Goal: Transaction & Acquisition: Purchase product/service

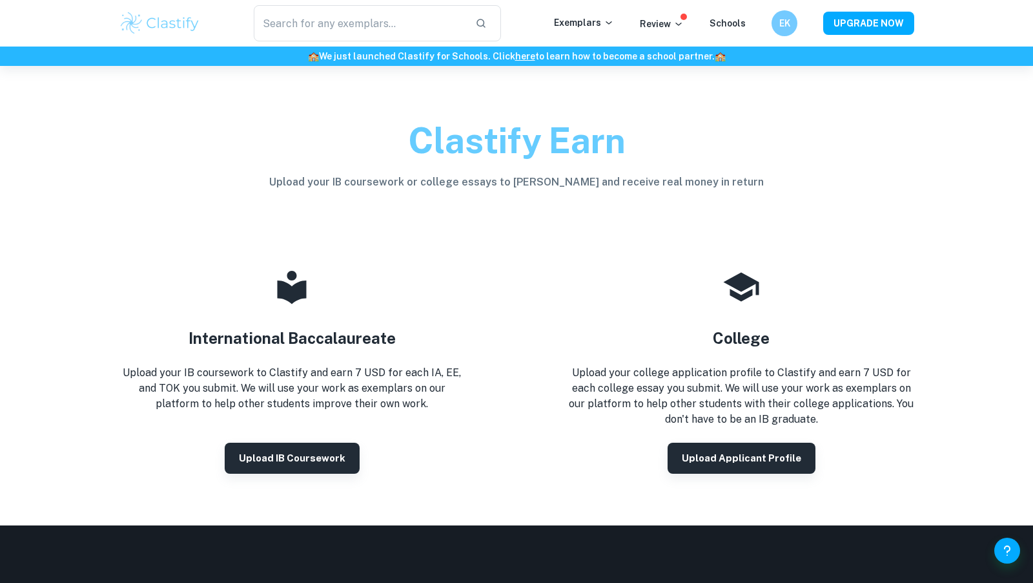
click at [665, 16] on div "Review" at bounding box center [662, 24] width 44 height 16
click at [676, 24] on p "Review" at bounding box center [662, 24] width 44 height 14
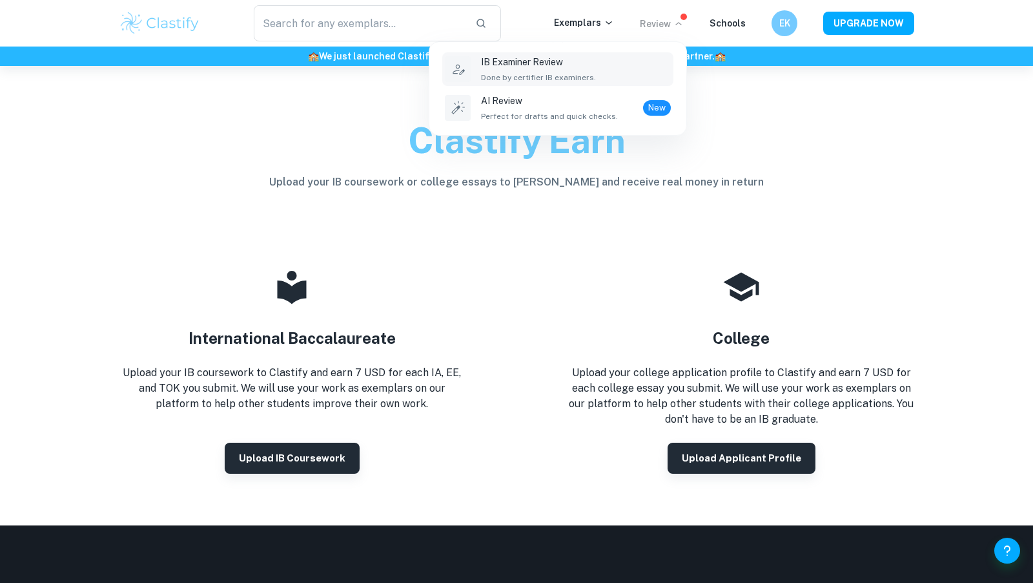
click at [535, 61] on p "IB Examiner Review" at bounding box center [538, 62] width 115 height 14
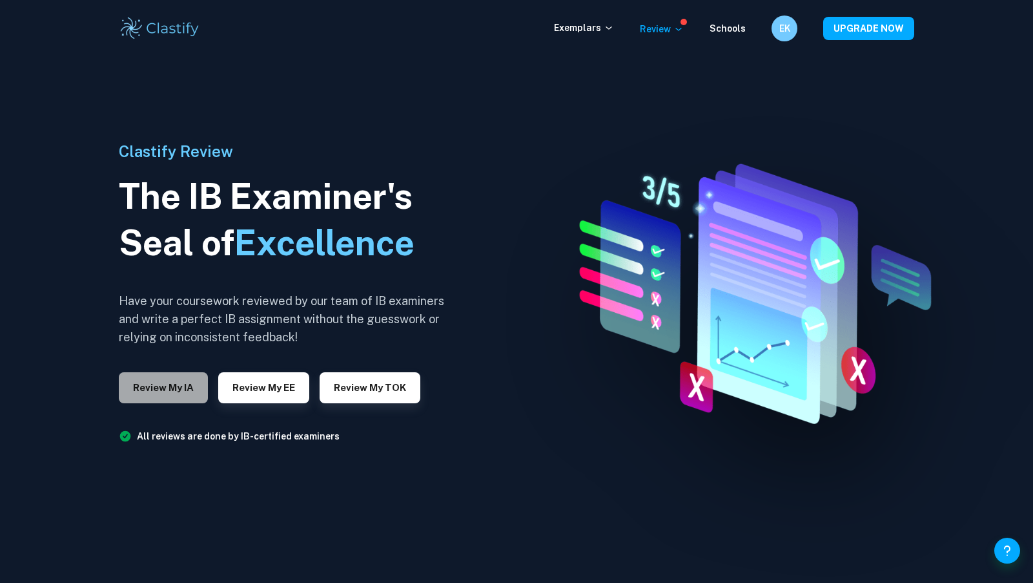
click at [176, 386] on button "Review my IA" at bounding box center [163, 387] width 89 height 31
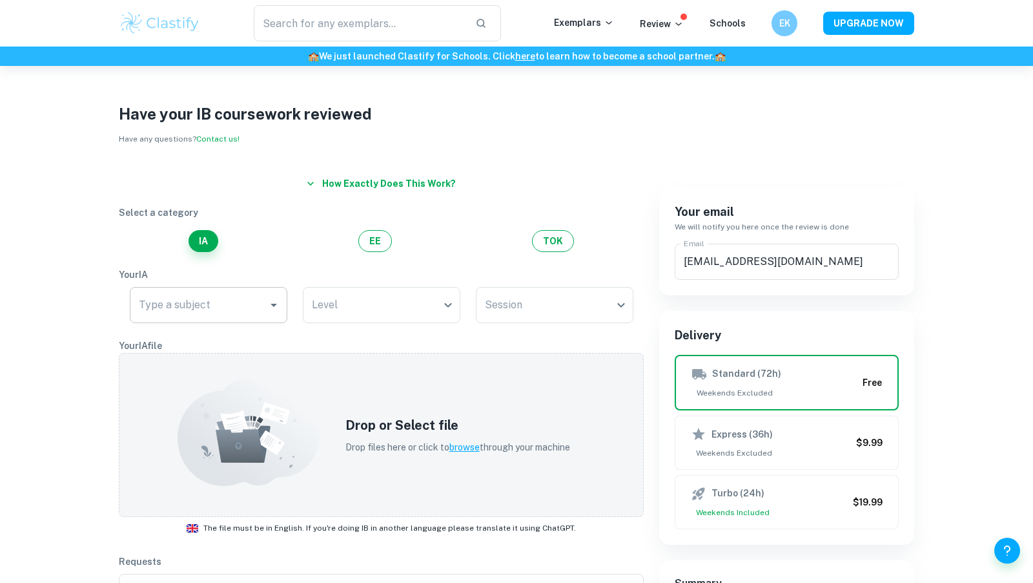
click at [192, 307] on input "Type a subject" at bounding box center [199, 305] width 127 height 25
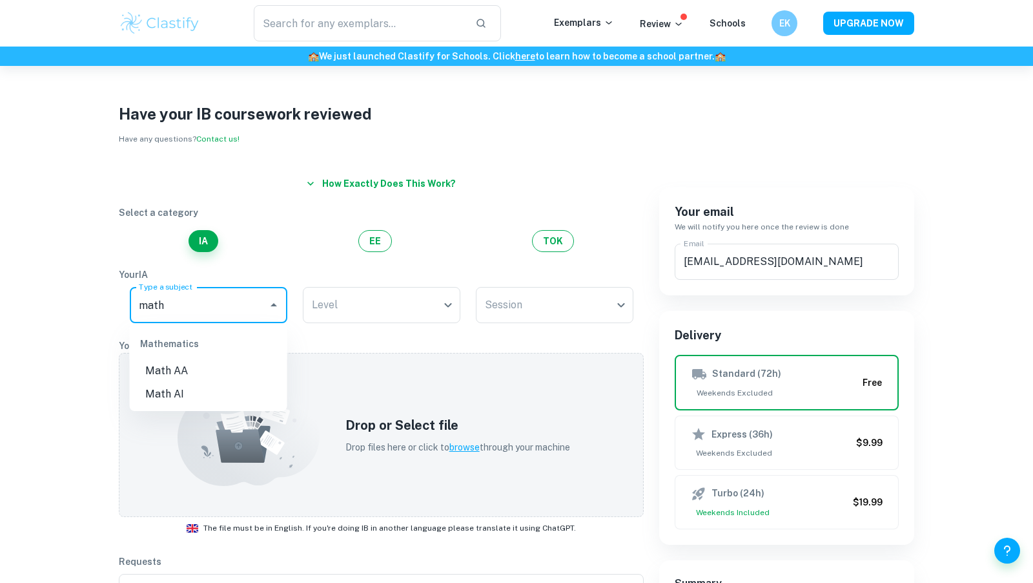
click at [185, 377] on li "Math AA" at bounding box center [209, 370] width 158 height 23
type input "Math AA"
click at [338, 309] on body "We value your privacy We use cookies to enhance your browsing experience, serve…" at bounding box center [516, 357] width 1033 height 583
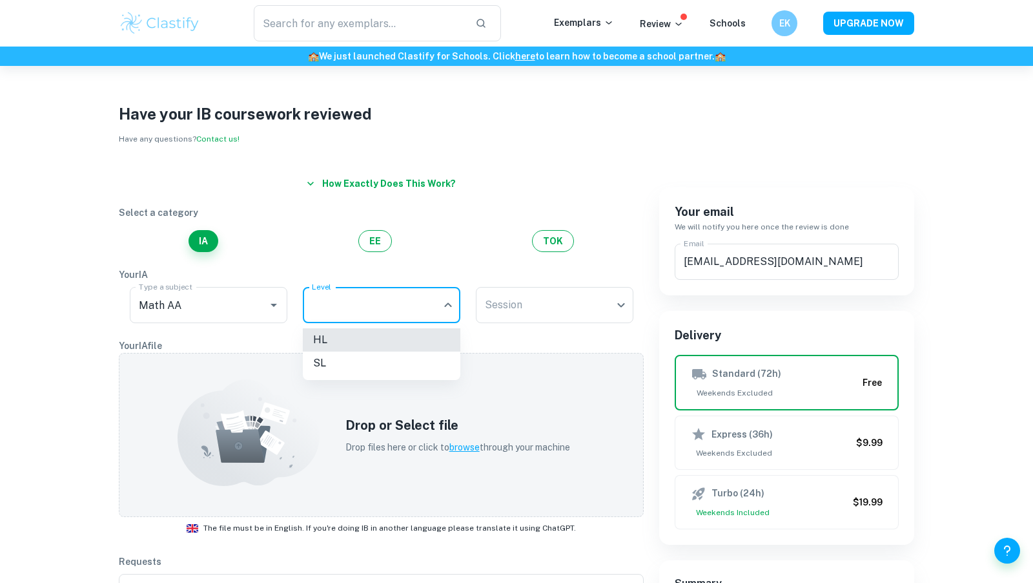
click at [340, 340] on li "HL" at bounding box center [382, 339] width 158 height 23
type input "HL"
click at [518, 305] on body "We value your privacy We use cookies to enhance your browsing experience, serve…" at bounding box center [516, 357] width 1033 height 583
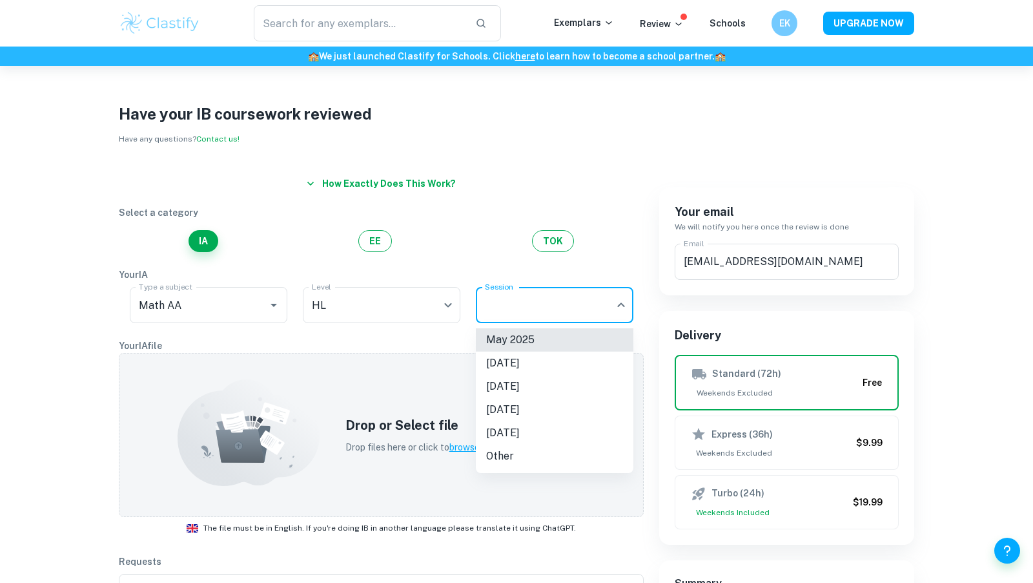
click at [526, 364] on li "November 2025" at bounding box center [555, 362] width 158 height 23
type input "N25"
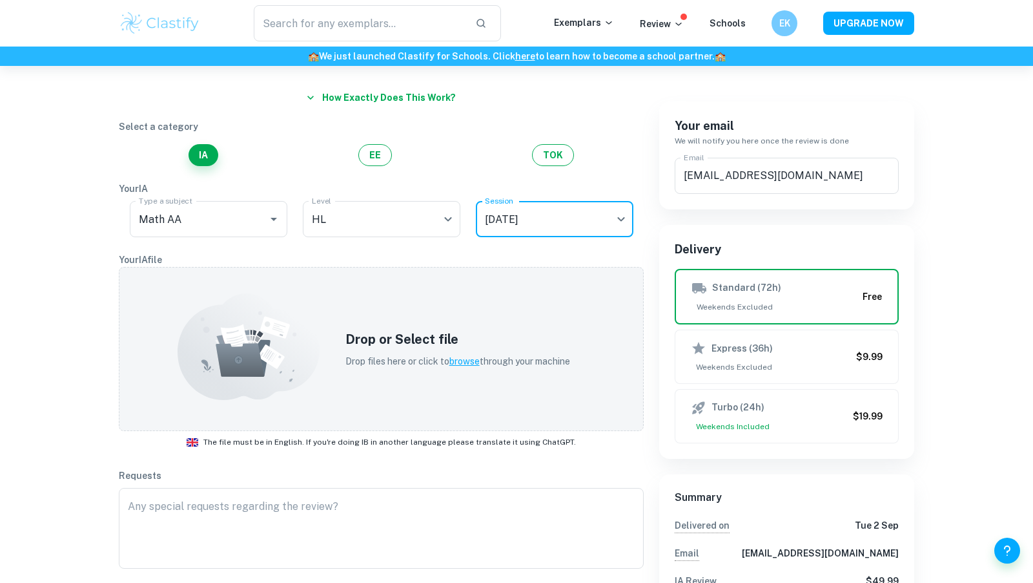
scroll to position [87, 0]
click at [330, 363] on div "Drop or Select file Drop files here or click to browse through your machine" at bounding box center [458, 348] width 256 height 70
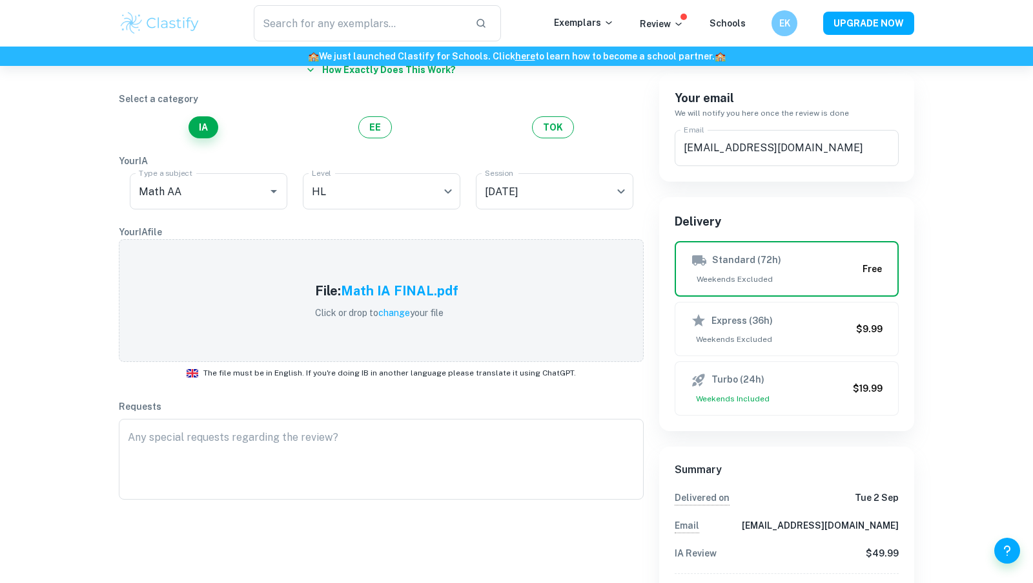
scroll to position [115, 0]
click at [308, 455] on textarea at bounding box center [381, 457] width 507 height 59
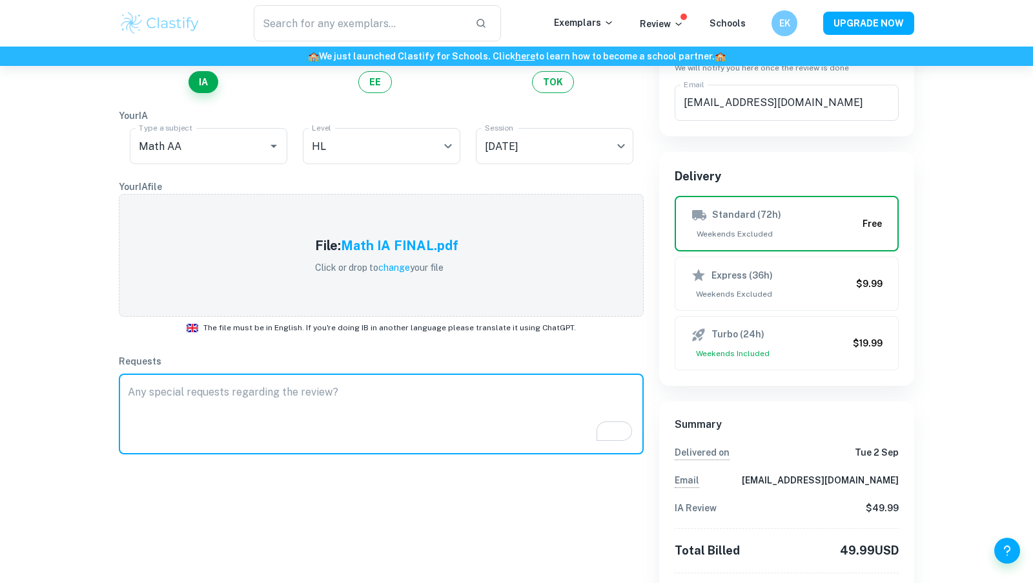
scroll to position [158, 0]
click at [246, 419] on textarea "To enrich screen reader interactions, please activate Accessibility in Grammarl…" at bounding box center [381, 414] width 507 height 59
click at [0, 385] on div "Have your IB coursework reviewed Have any questions? Contact us! How exactly do…" at bounding box center [516, 355] width 1033 height 894
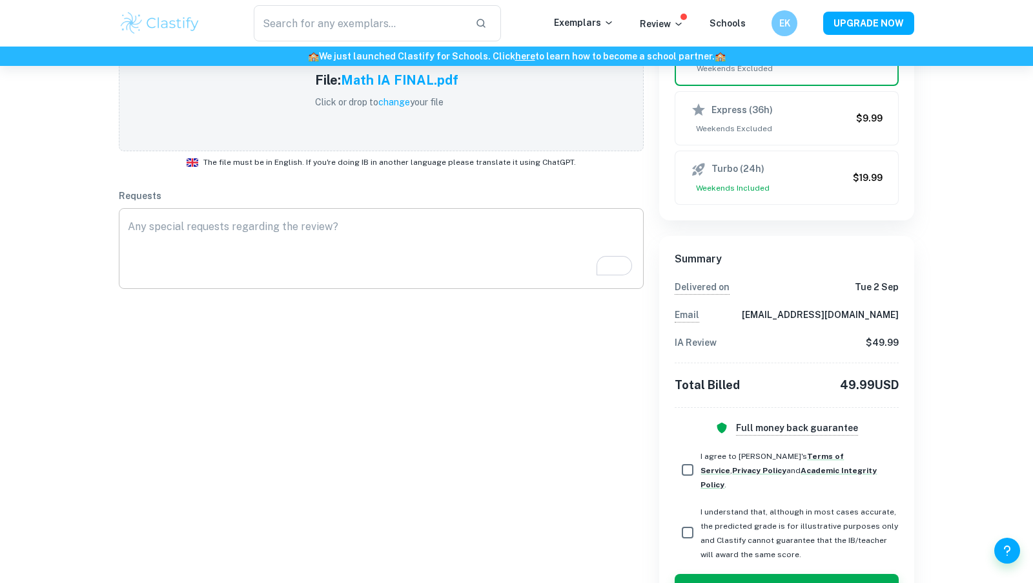
scroll to position [359, 0]
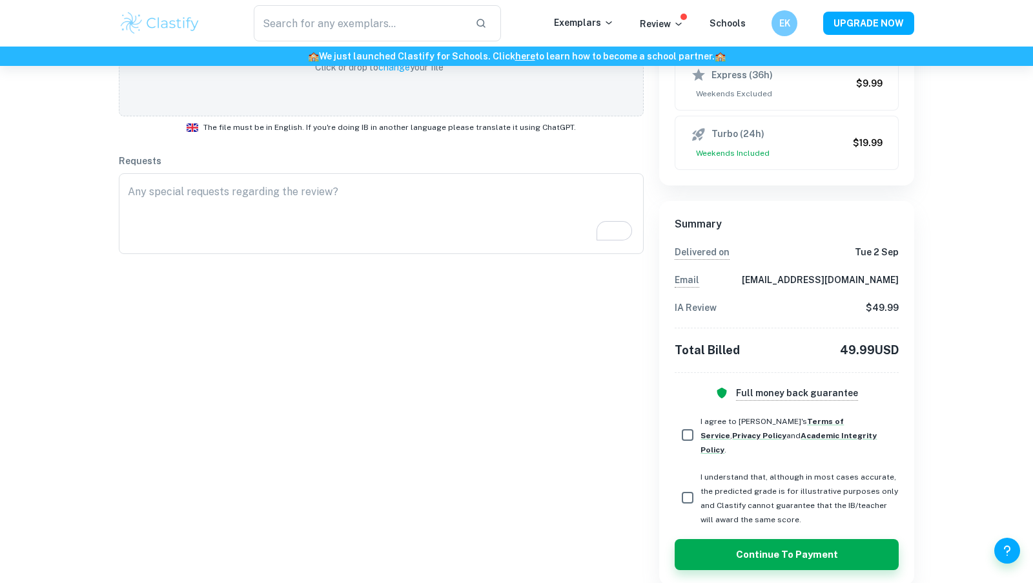
click at [683, 428] on input "I agree to Clastify's Terms of Service , Privacy Policy and Academic Integrity …" at bounding box center [688, 435] width 26 height 26
checkbox input "true"
click at [729, 472] on span "I understand that, although in most cases accurate, the predicted grade is for …" at bounding box center [800, 498] width 198 height 52
click at [701, 484] on input "I understand that, although in most cases accurate, the predicted grade is for …" at bounding box center [688, 497] width 26 height 26
checkbox input "true"
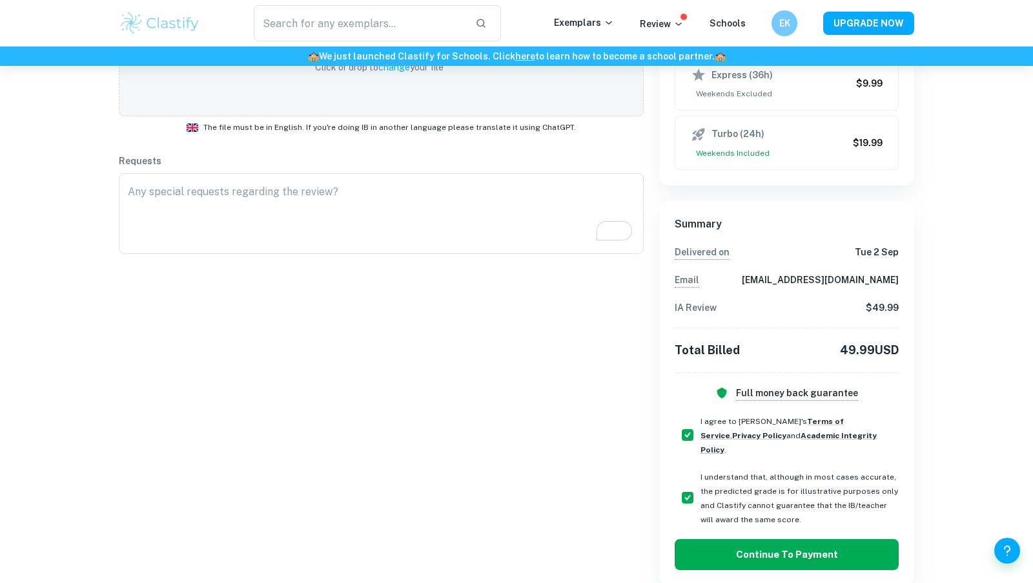
click at [734, 539] on button "Continue to Payment" at bounding box center [787, 554] width 224 height 31
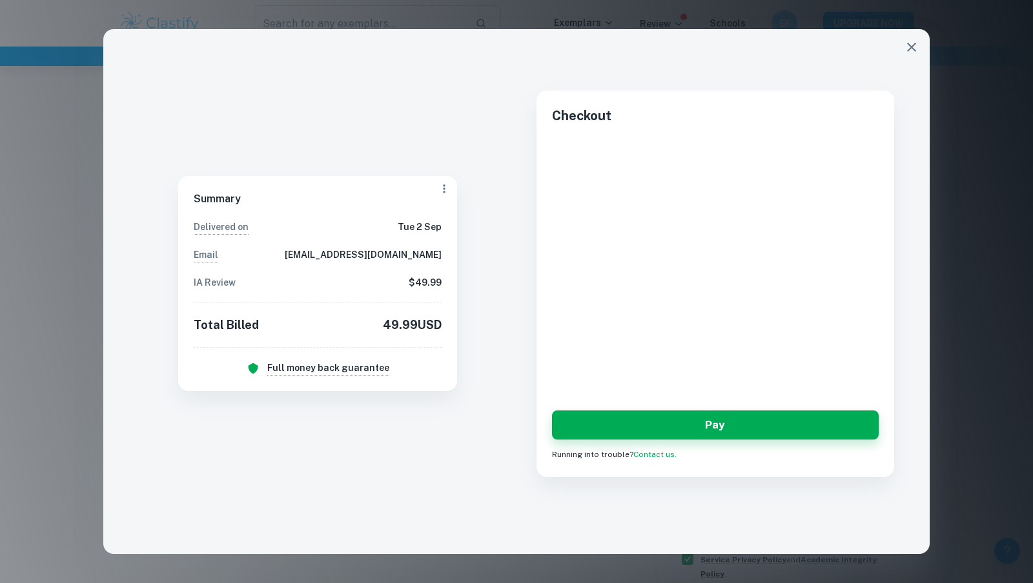
scroll to position [3, 0]
click at [546, 215] on div "Checkout Pay Running into trouble? Contact us." at bounding box center [716, 283] width 358 height 387
click at [536, 240] on div "Checkout Pay Running into trouble? Contact us." at bounding box center [716, 276] width 398 height 402
click at [444, 192] on icon "button" at bounding box center [444, 189] width 2 height 8
click at [461, 327] on div at bounding box center [516, 291] width 1033 height 583
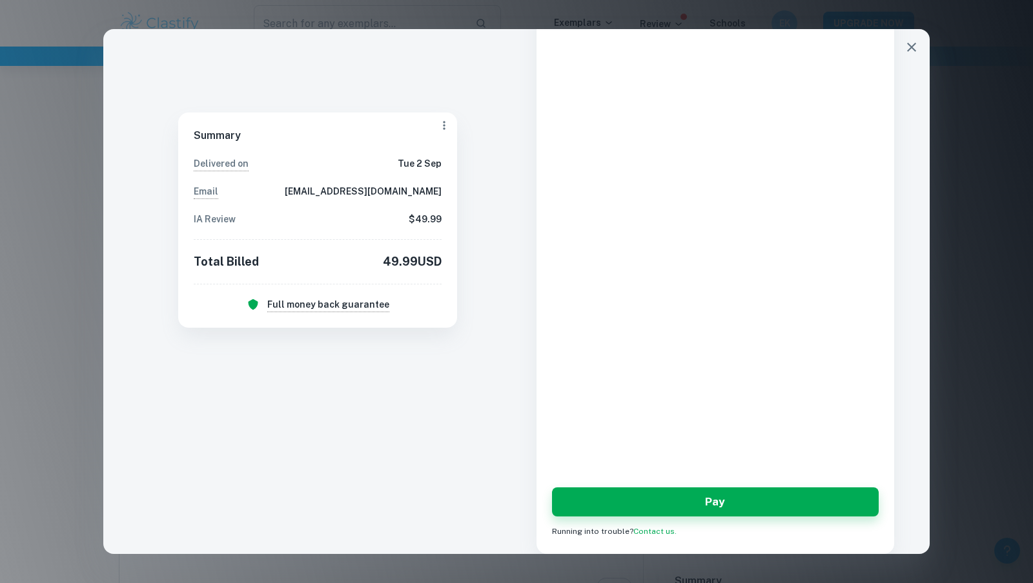
scroll to position [0, 0]
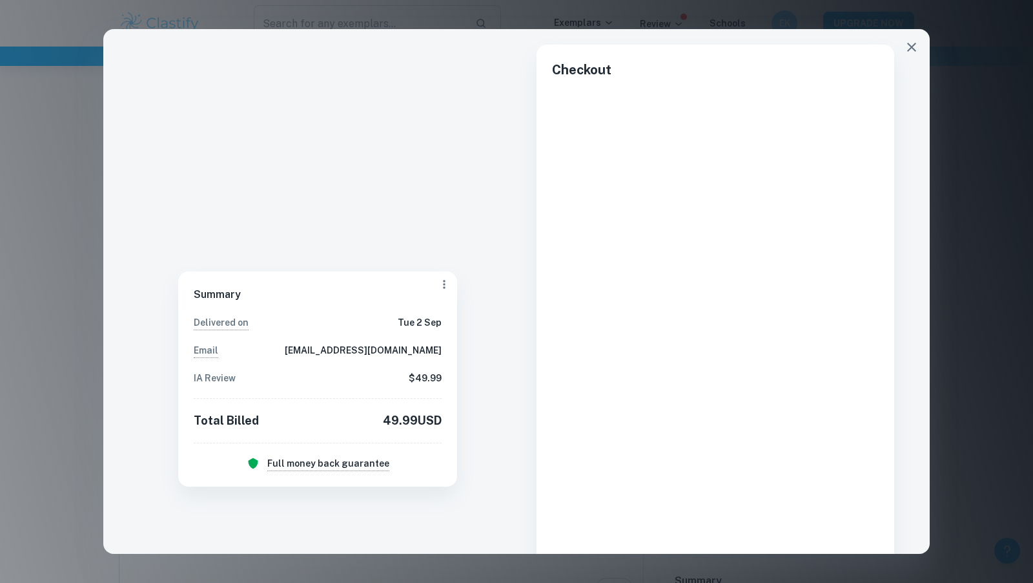
drag, startPoint x: 443, startPoint y: 134, endPoint x: 510, endPoint y: 112, distance: 70.7
click at [510, 112] on div "Summary Delivered on Tue 2 Sep Email eykiremitci26@my.tac.k12.tr IA Review $ 49…" at bounding box center [517, 275] width 796 height 493
drag, startPoint x: 626, startPoint y: 43, endPoint x: 626, endPoint y: 95, distance: 52.3
click at [54, 111] on div "Summary Delivered on Tue 2 Sep Email eykiremitci26@my.tac.k12.tr IA Review $ 49…" at bounding box center [516, 291] width 1033 height 583
click at [541, 143] on div "Checkout Pay Running into trouble? Contact us." at bounding box center [716, 379] width 358 height 668
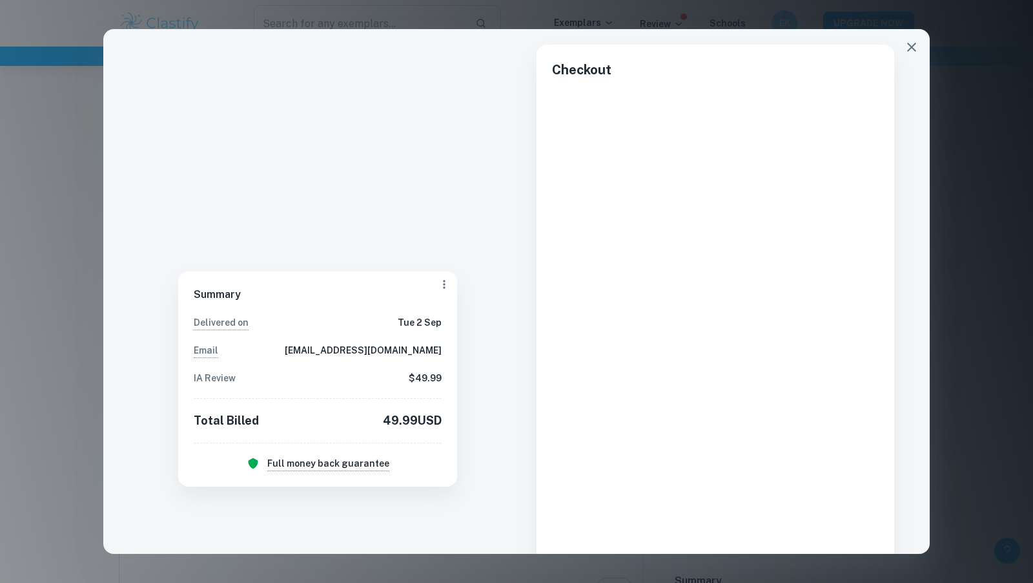
scroll to position [159, 0]
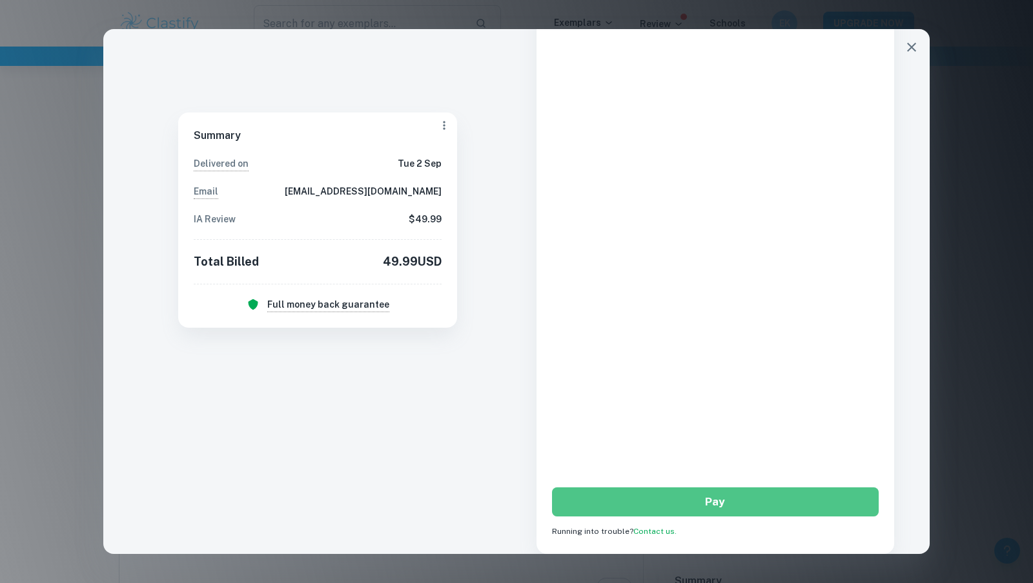
click at [712, 499] on button "Pay" at bounding box center [715, 501] width 327 height 29
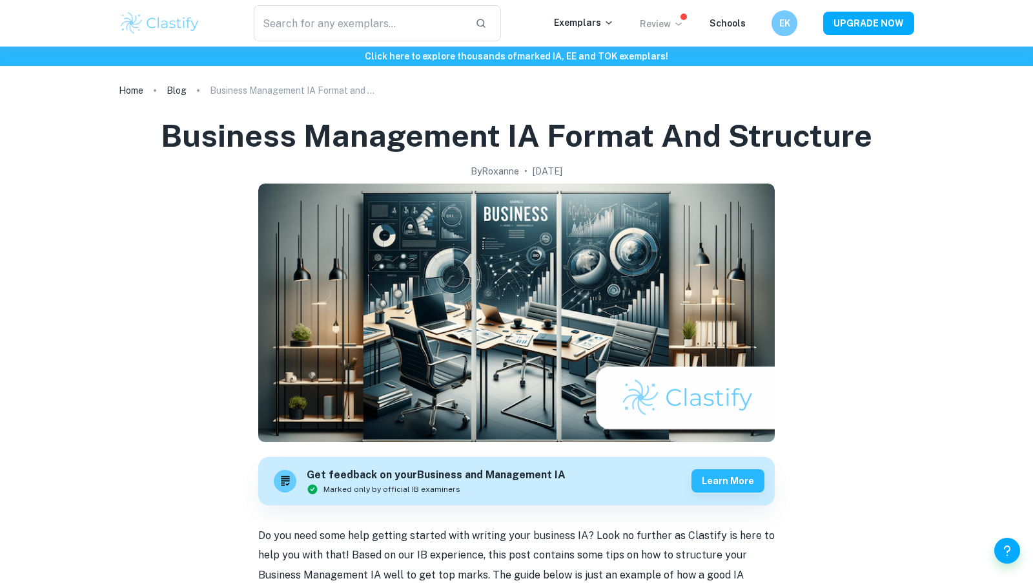
click at [663, 26] on p "Review" at bounding box center [662, 24] width 44 height 14
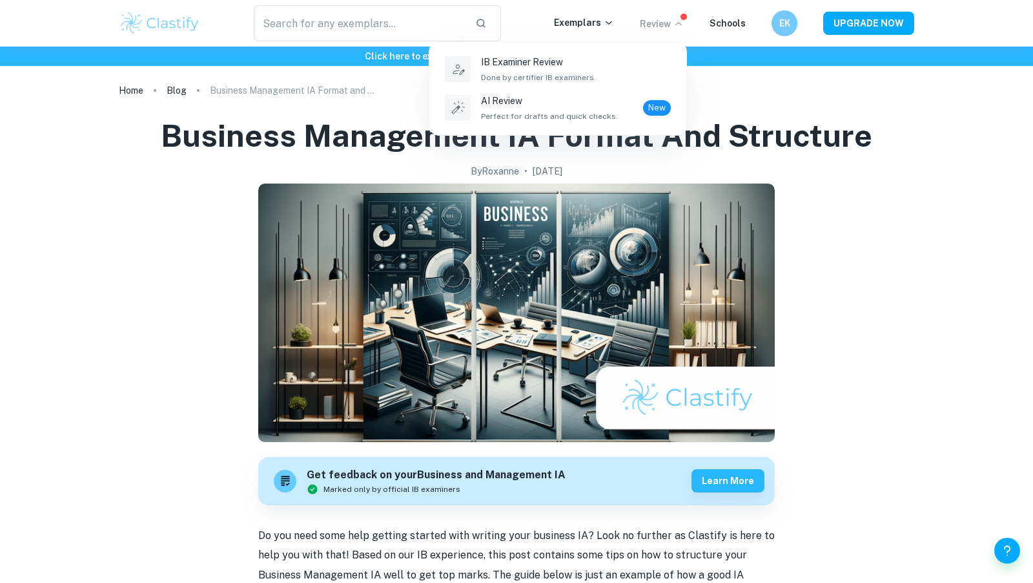
click at [781, 27] on div at bounding box center [516, 291] width 1033 height 583
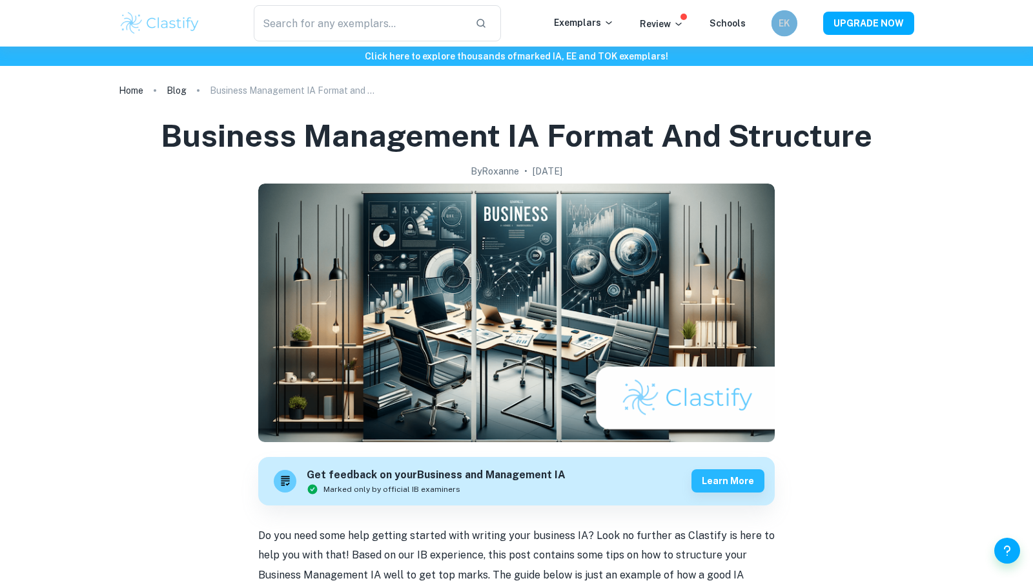
click at [787, 21] on h6 "EK" at bounding box center [784, 23] width 15 height 14
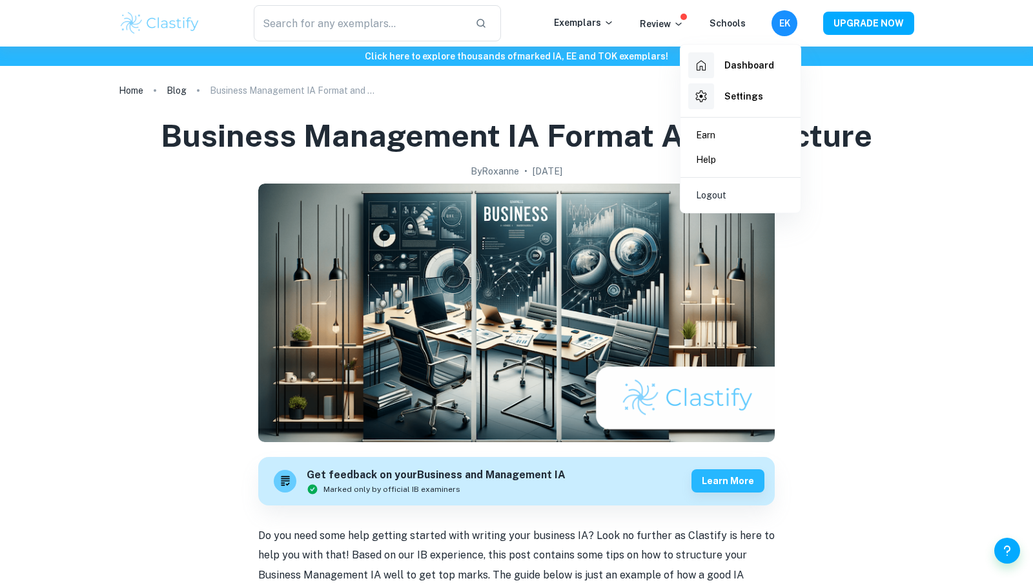
click at [710, 97] on div at bounding box center [702, 96] width 26 height 26
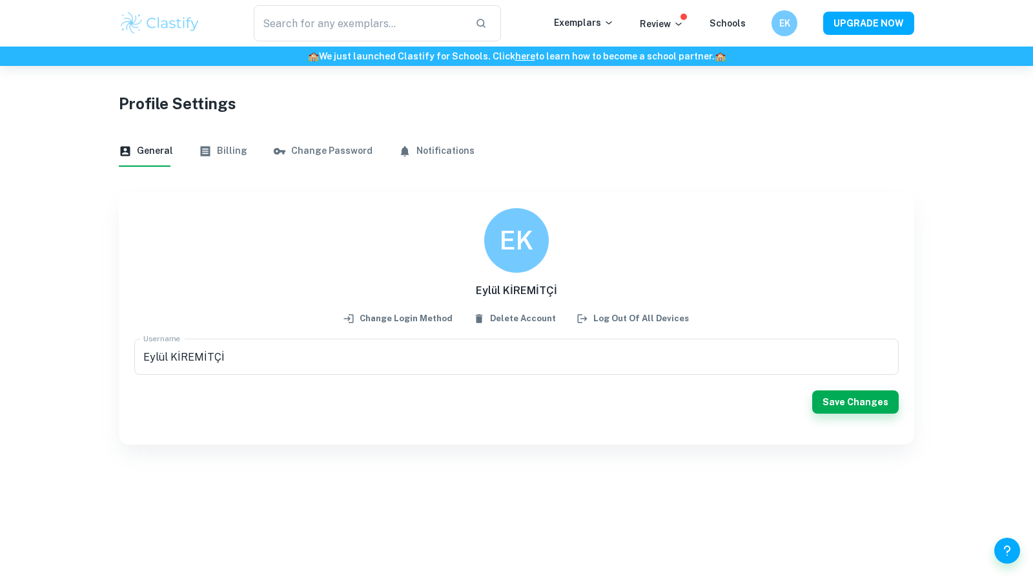
click at [229, 135] on div "Profile Settings General Billing Change Password Notifications EK Eylül KİREMİT…" at bounding box center [516, 255] width 827 height 378
click at [233, 166] on button "Billing" at bounding box center [223, 151] width 48 height 31
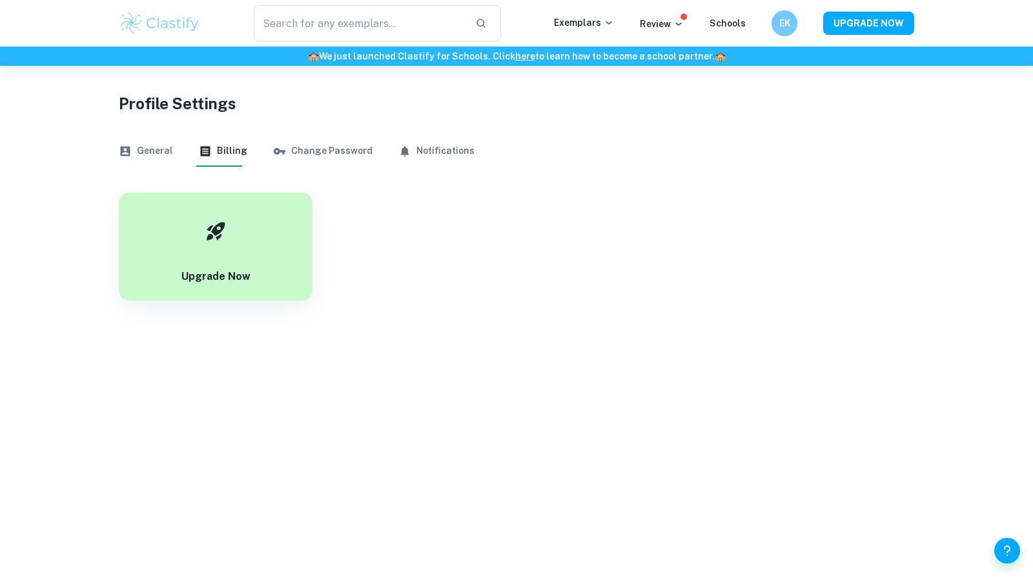
click at [299, 152] on button "Change Password" at bounding box center [322, 151] width 99 height 31
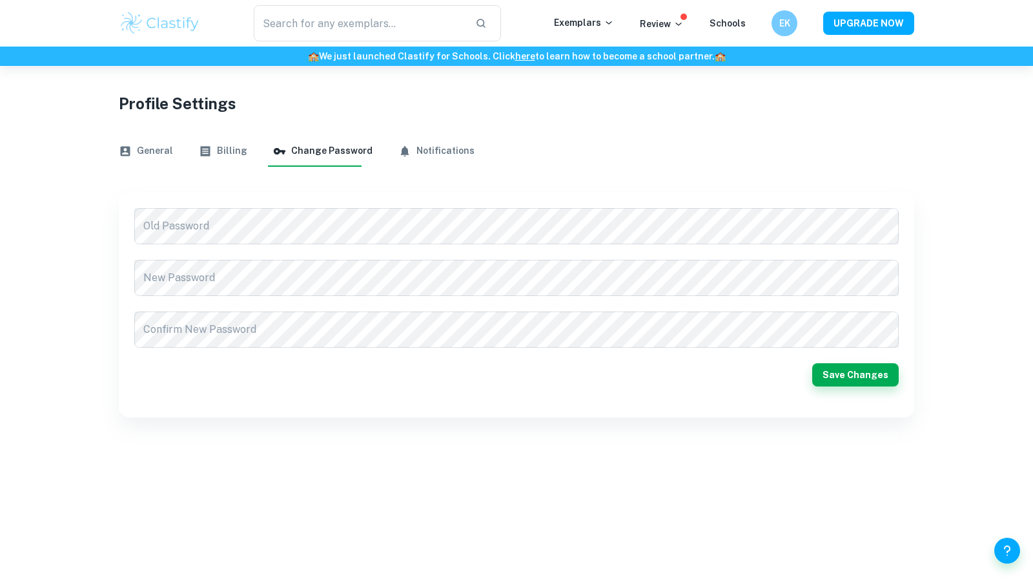
click at [422, 149] on button "Notifications" at bounding box center [437, 151] width 76 height 31
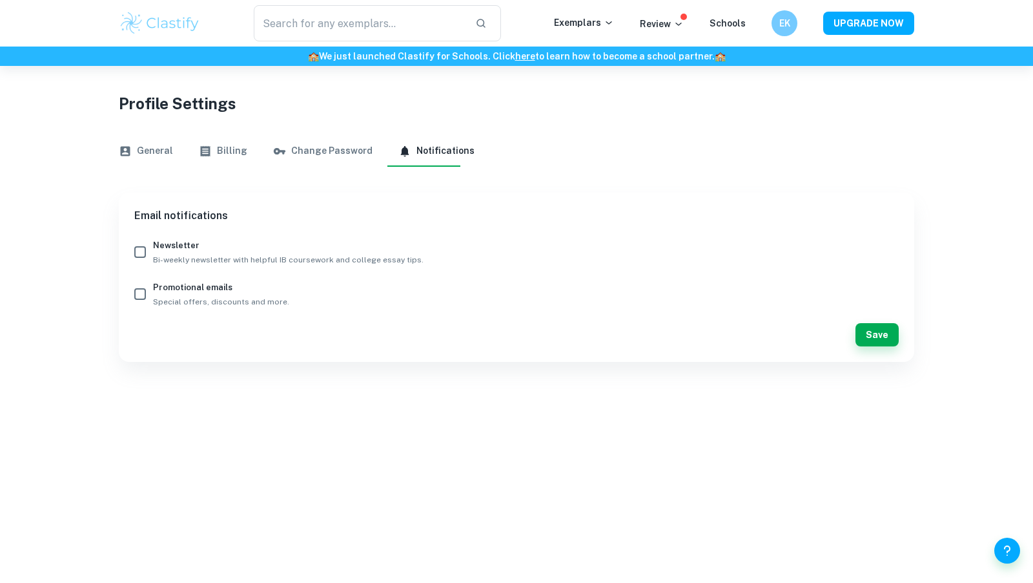
click at [134, 157] on button "General" at bounding box center [146, 151] width 54 height 31
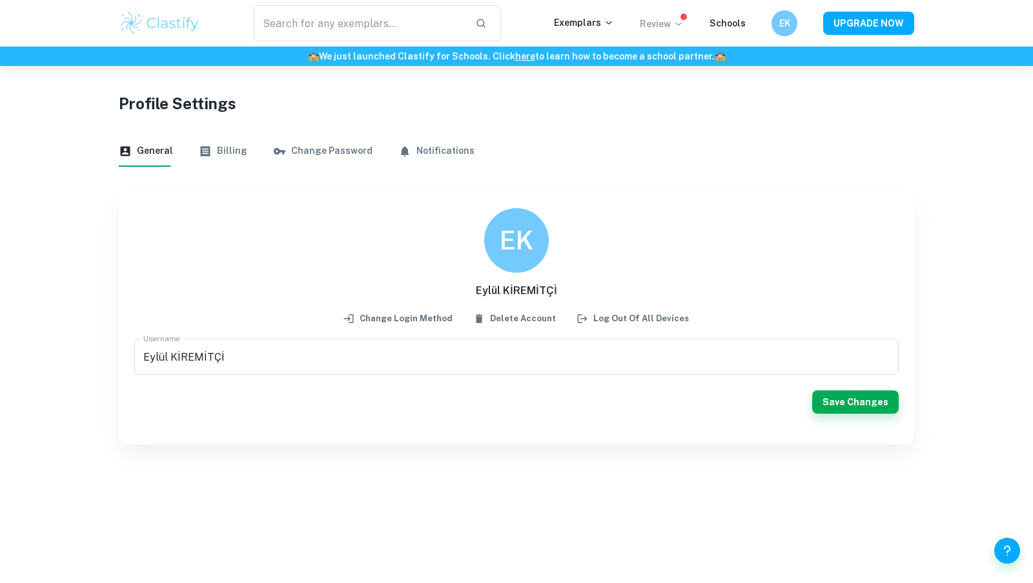
click at [653, 21] on p "Review" at bounding box center [662, 24] width 44 height 14
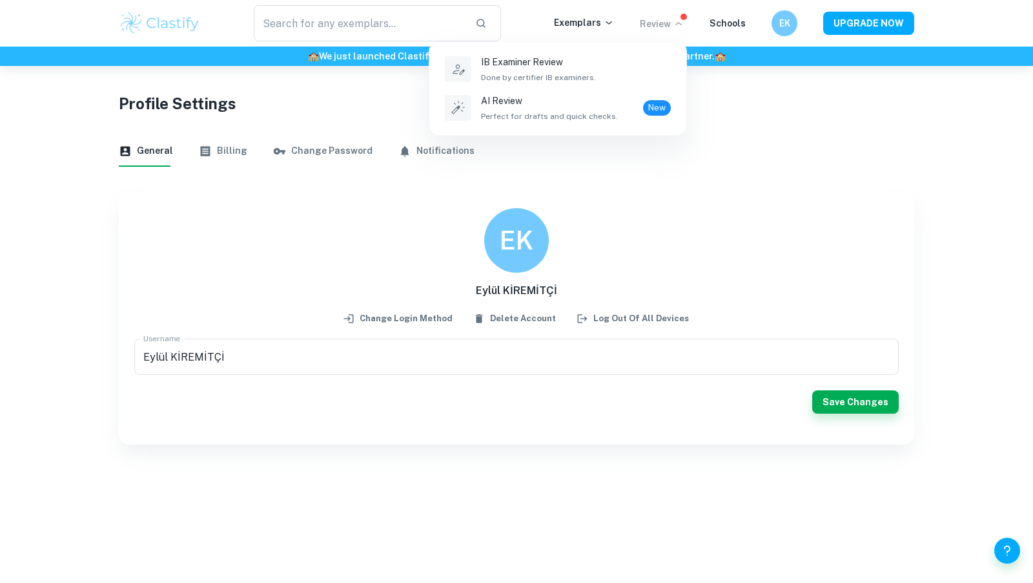
click at [570, 21] on div at bounding box center [516, 291] width 1033 height 583
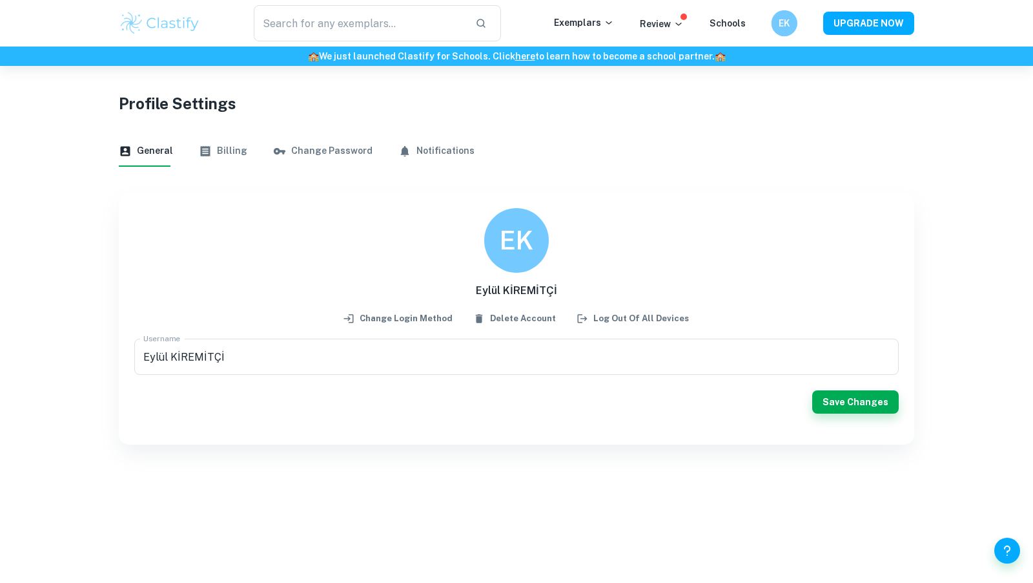
click at [786, 19] on h6 "EK" at bounding box center [784, 23] width 15 height 14
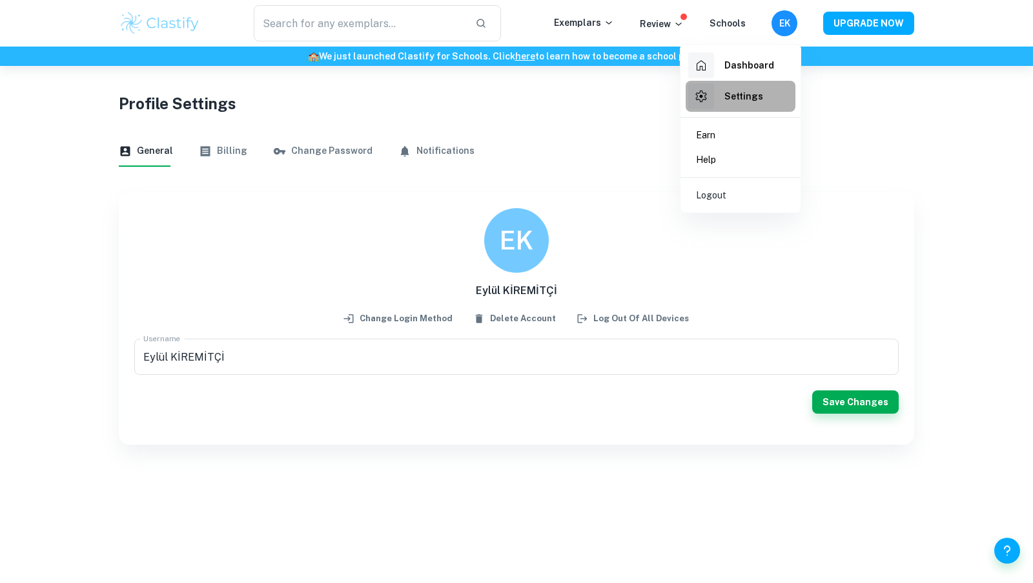
click at [734, 100] on h6 "Settings" at bounding box center [744, 96] width 39 height 14
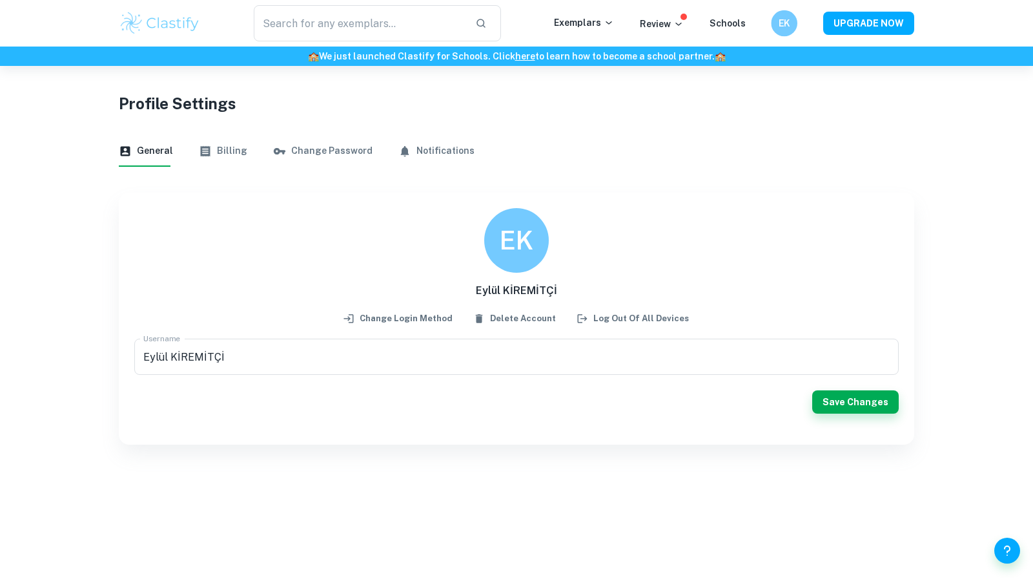
click at [791, 23] on h6 "EK" at bounding box center [784, 23] width 15 height 14
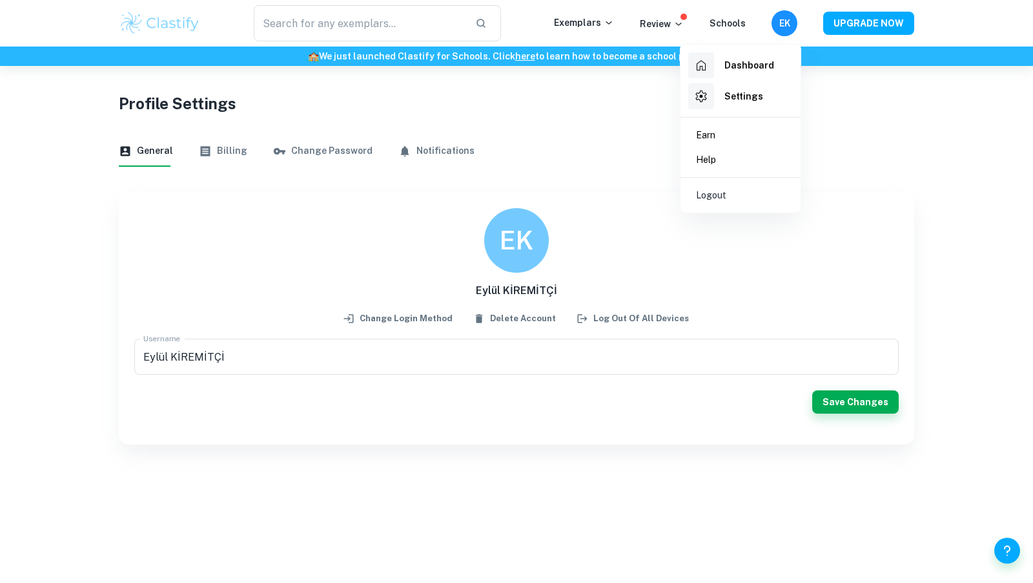
click at [586, 19] on div at bounding box center [516, 291] width 1033 height 583
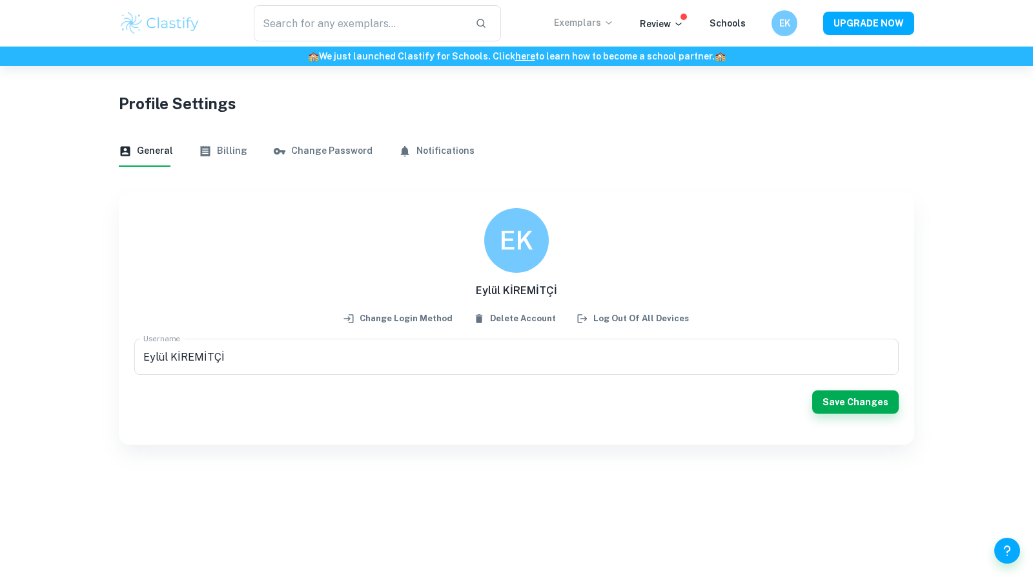
click at [586, 20] on p "Exemplars" at bounding box center [584, 23] width 60 height 14
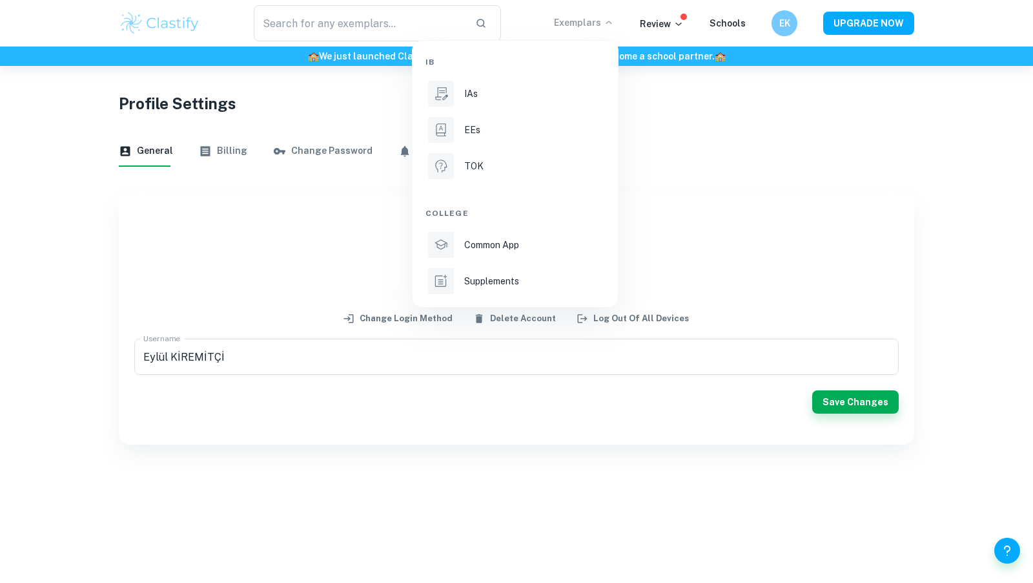
click at [667, 15] on div at bounding box center [516, 291] width 1033 height 583
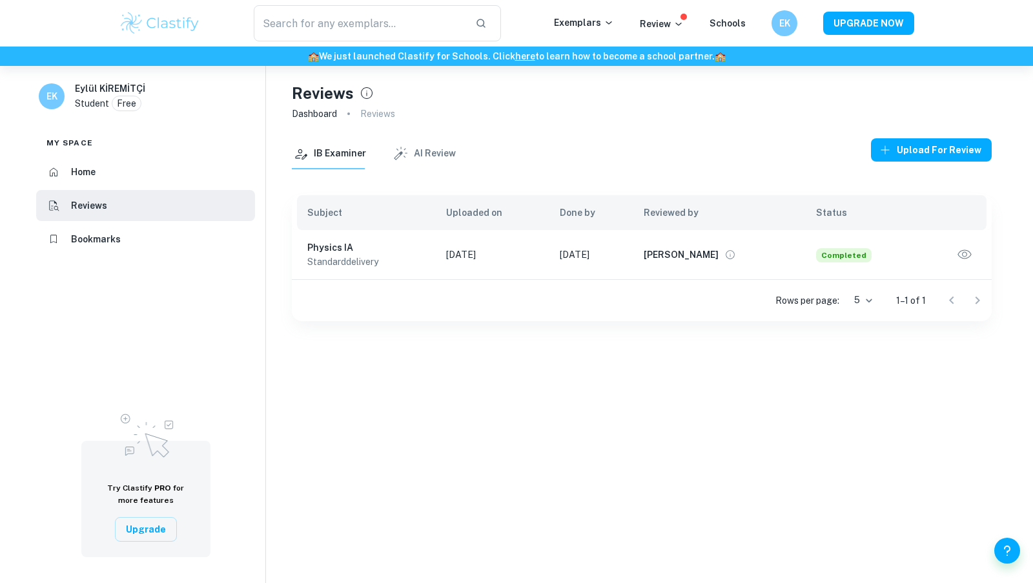
click at [851, 267] on td "Completed" at bounding box center [862, 254] width 113 height 49
click at [395, 257] on p "standard delivery" at bounding box center [366, 261] width 118 height 14
click at [335, 244] on h6 "Physics IA" at bounding box center [366, 247] width 118 height 14
click at [962, 255] on icon "button" at bounding box center [965, 254] width 17 height 17
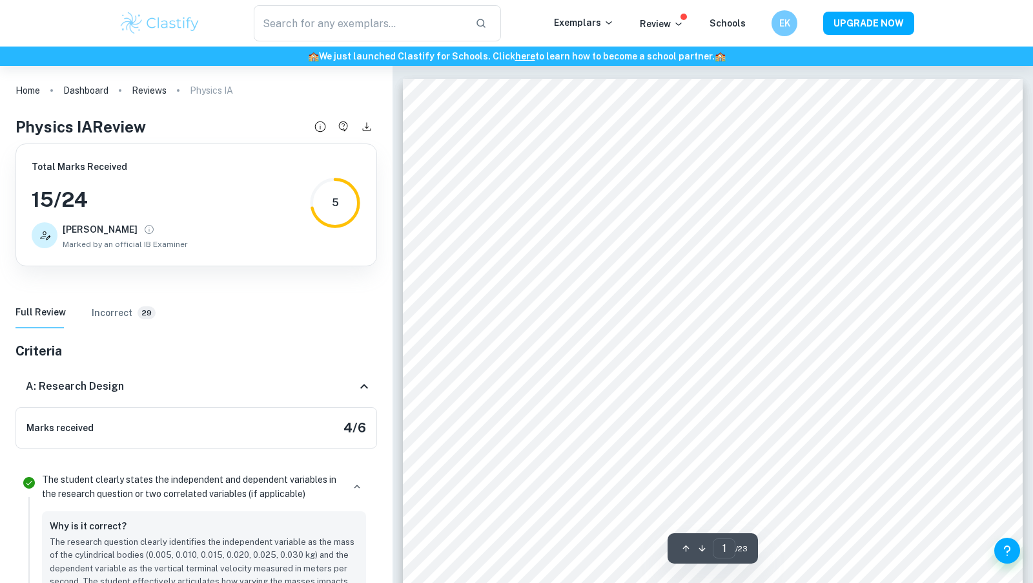
click at [771, 30] on div "Exemplars Review Schools" at bounding box center [663, 24] width 218 height 16
click at [791, 26] on h6 "EK" at bounding box center [784, 23] width 16 height 15
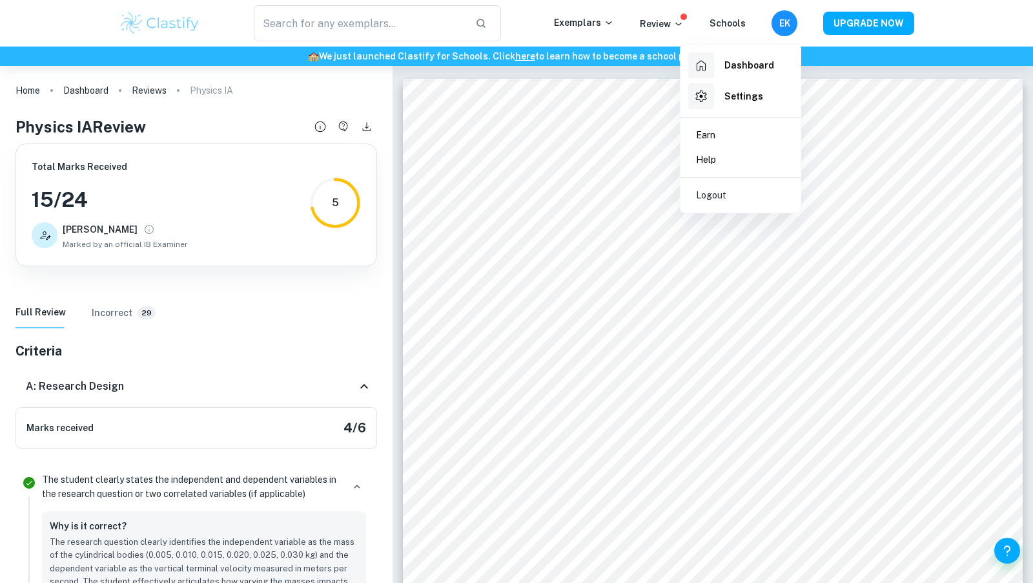
click at [756, 59] on h6 "Dashboard" at bounding box center [750, 65] width 50 height 14
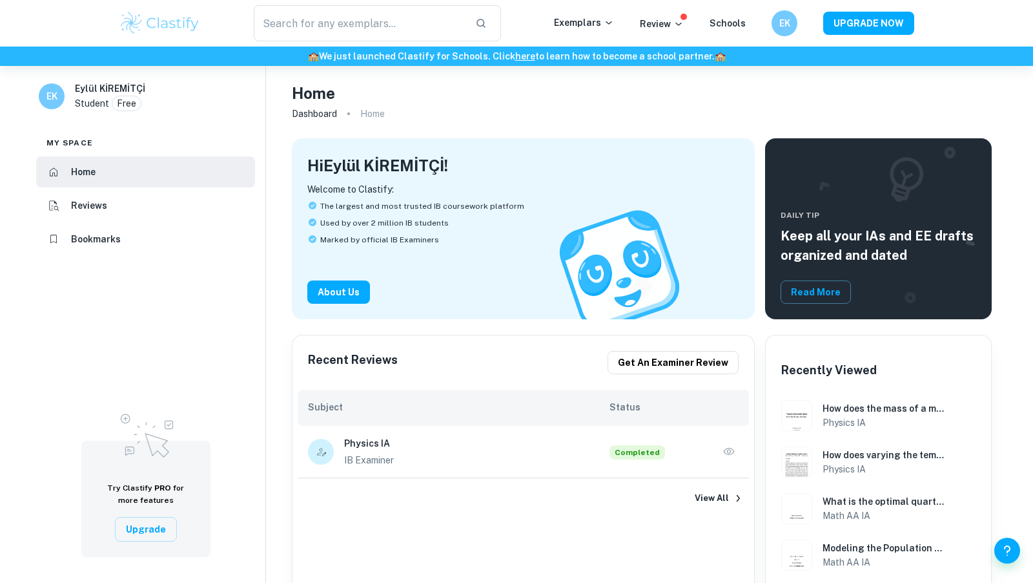
drag, startPoint x: 400, startPoint y: 419, endPoint x: 384, endPoint y: 418, distance: 15.5
click at [384, 418] on div "Subject Status" at bounding box center [523, 407] width 451 height 36
click at [102, 200] on h6 "Reviews" at bounding box center [89, 205] width 36 height 14
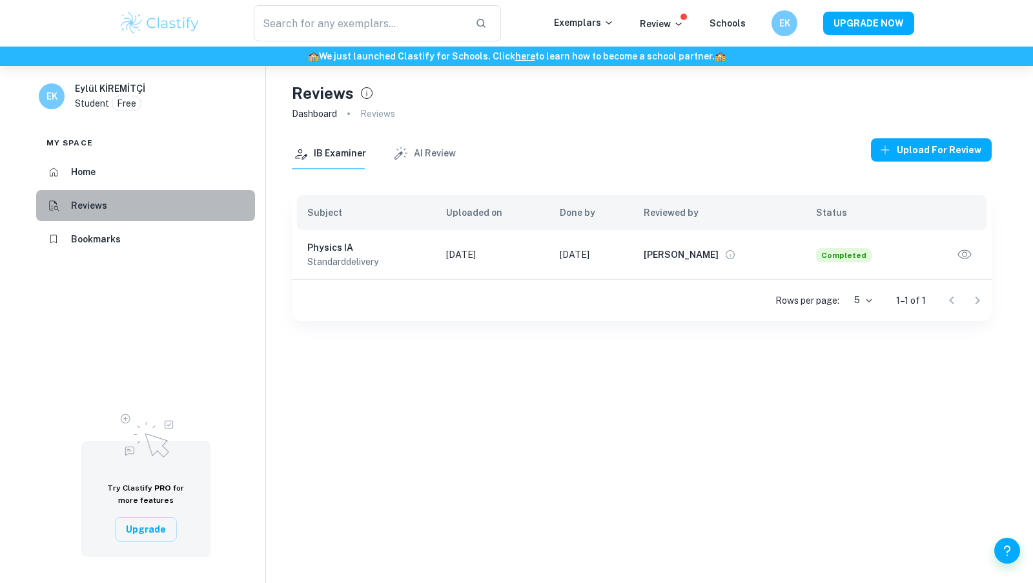
click at [123, 209] on li "Reviews" at bounding box center [145, 205] width 219 height 31
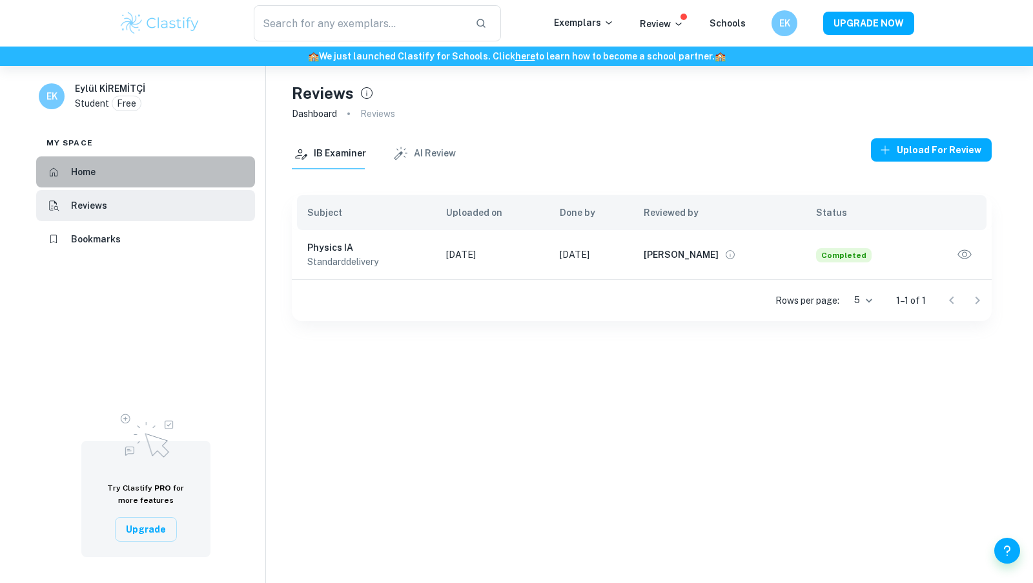
click at [109, 179] on li "Home" at bounding box center [145, 171] width 219 height 31
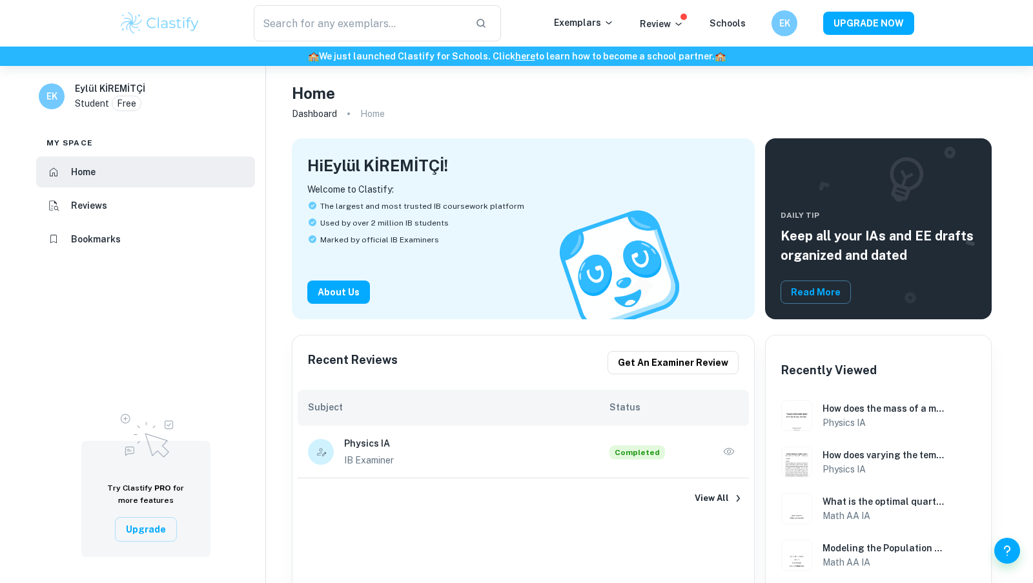
drag, startPoint x: 869, startPoint y: 66, endPoint x: 819, endPoint y: 59, distance: 50.2
click at [829, 66] on div "Home Dashboard Home" at bounding box center [642, 102] width 700 height 72
click at [810, 40] on div "​ Exemplars Review Schools EK UPGRADE NOW" at bounding box center [516, 23] width 1033 height 47
click at [780, 21] on h6 "EK" at bounding box center [785, 23] width 14 height 14
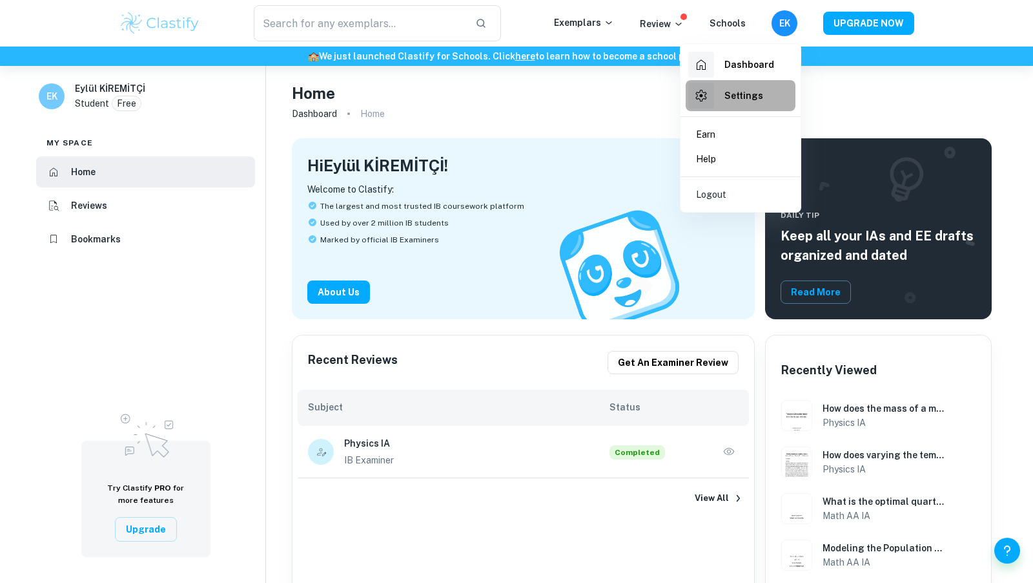
click at [739, 98] on h6 "Settings" at bounding box center [744, 95] width 39 height 14
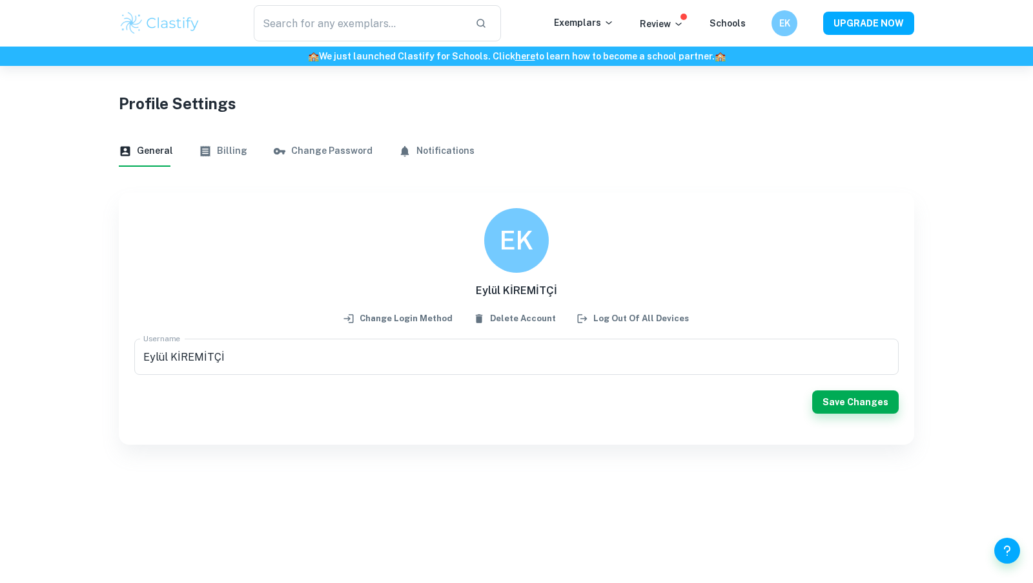
click at [230, 147] on button "Billing" at bounding box center [223, 151] width 48 height 31
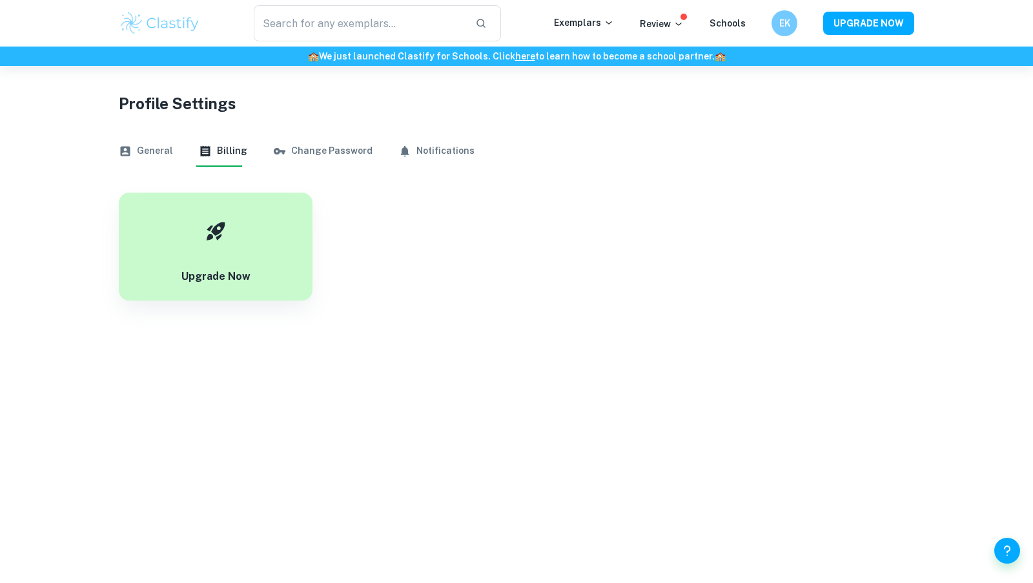
click at [161, 148] on button "General" at bounding box center [146, 151] width 54 height 31
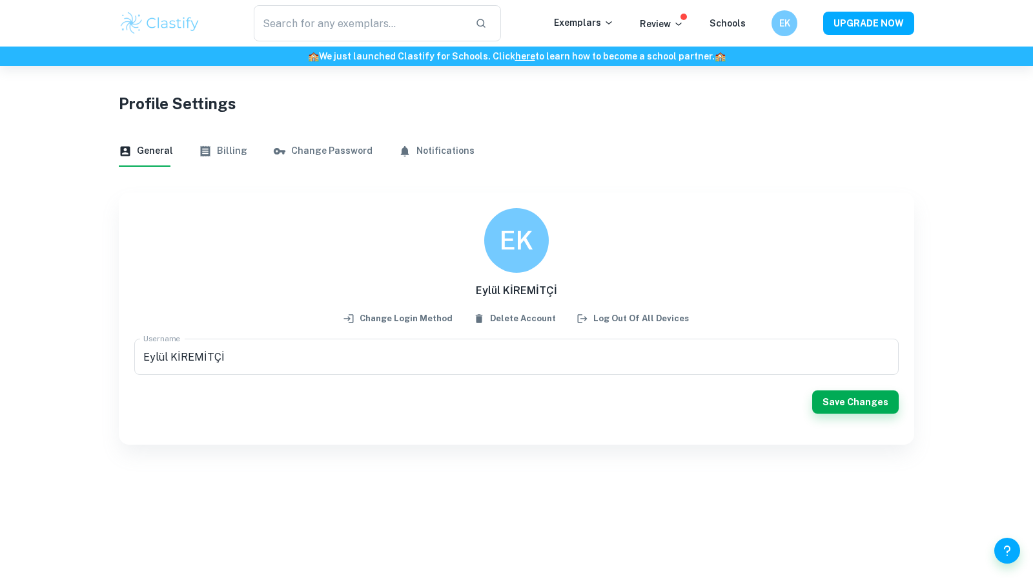
drag, startPoint x: 411, startPoint y: 155, endPoint x: 349, endPoint y: 148, distance: 63.1
click at [399, 154] on button "Notifications" at bounding box center [437, 151] width 76 height 31
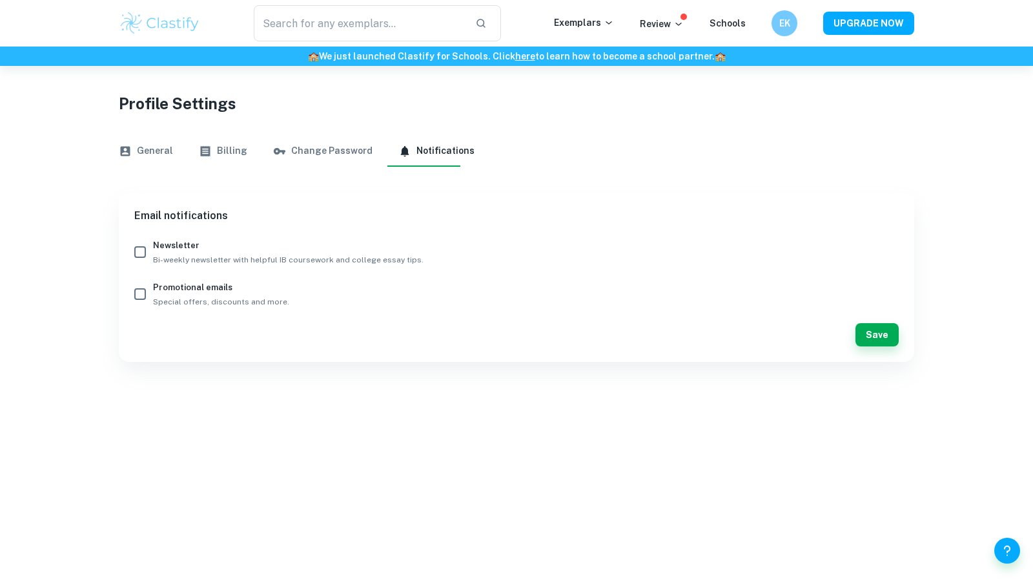
click at [136, 152] on button "General" at bounding box center [146, 151] width 54 height 31
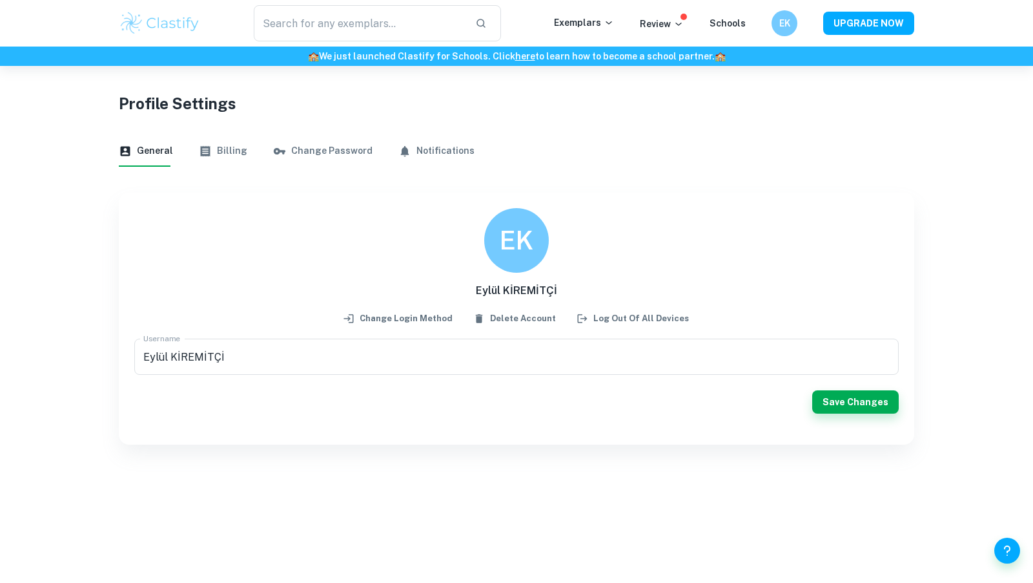
click at [207, 156] on icon "button" at bounding box center [205, 151] width 13 height 13
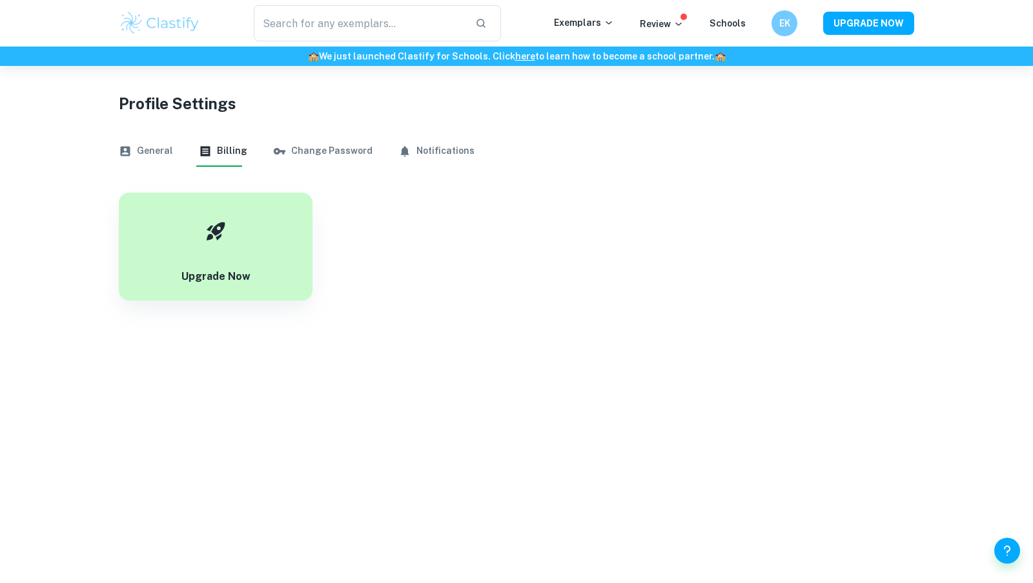
click at [207, 156] on icon "button" at bounding box center [205, 151] width 13 height 13
click at [789, 20] on h6 "EK" at bounding box center [785, 23] width 14 height 14
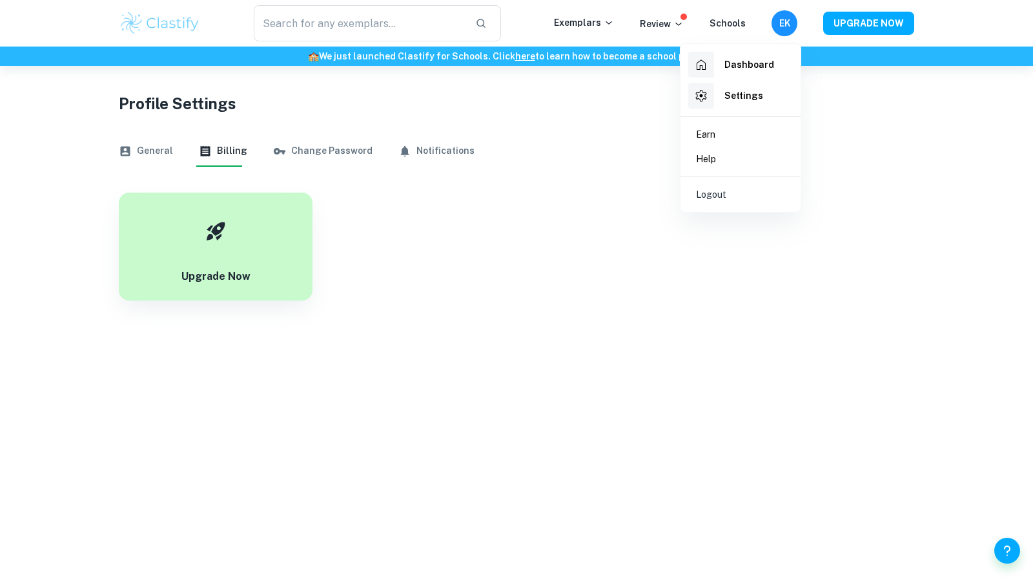
click at [746, 67] on h6 "Dashboard" at bounding box center [750, 64] width 50 height 14
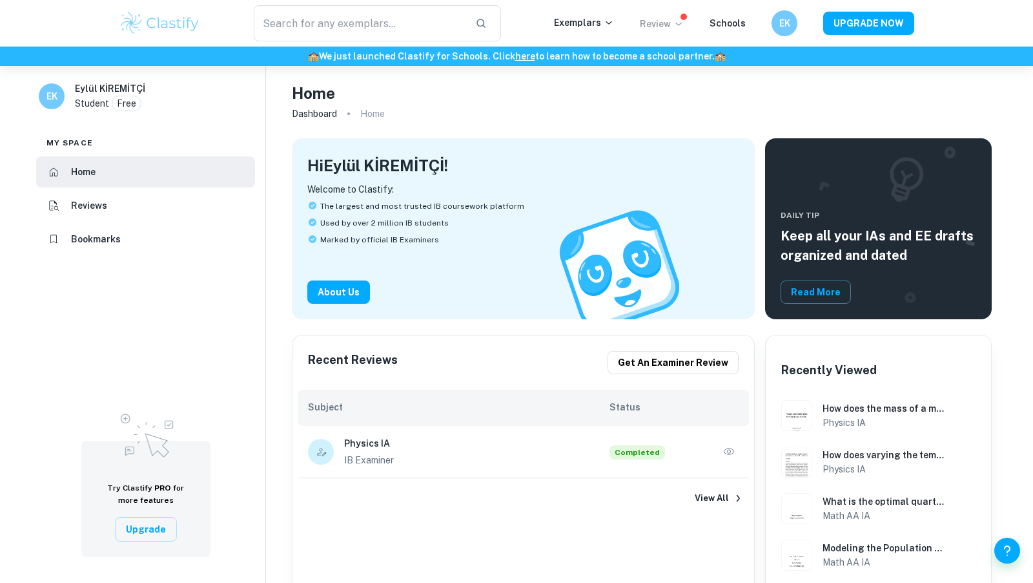
click at [669, 21] on p "Review" at bounding box center [662, 24] width 44 height 14
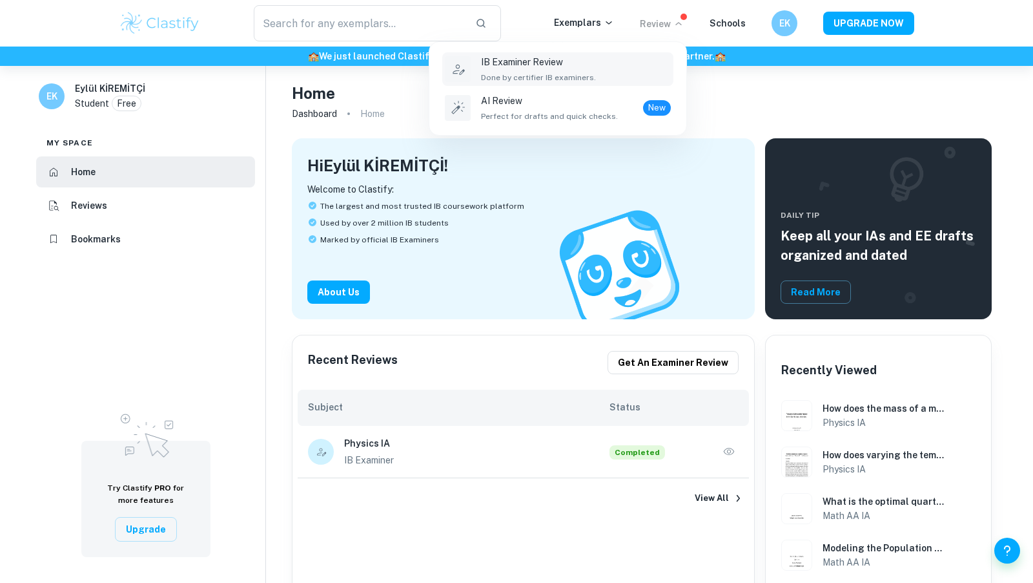
click at [535, 60] on p "IB Examiner Review" at bounding box center [538, 62] width 115 height 14
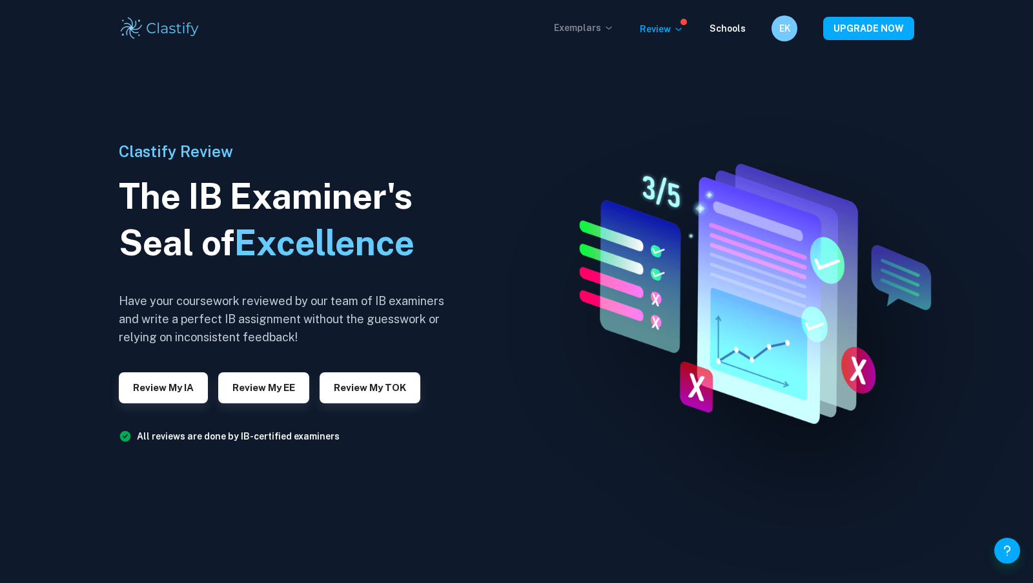
click at [581, 26] on p "Exemplars" at bounding box center [584, 28] width 60 height 14
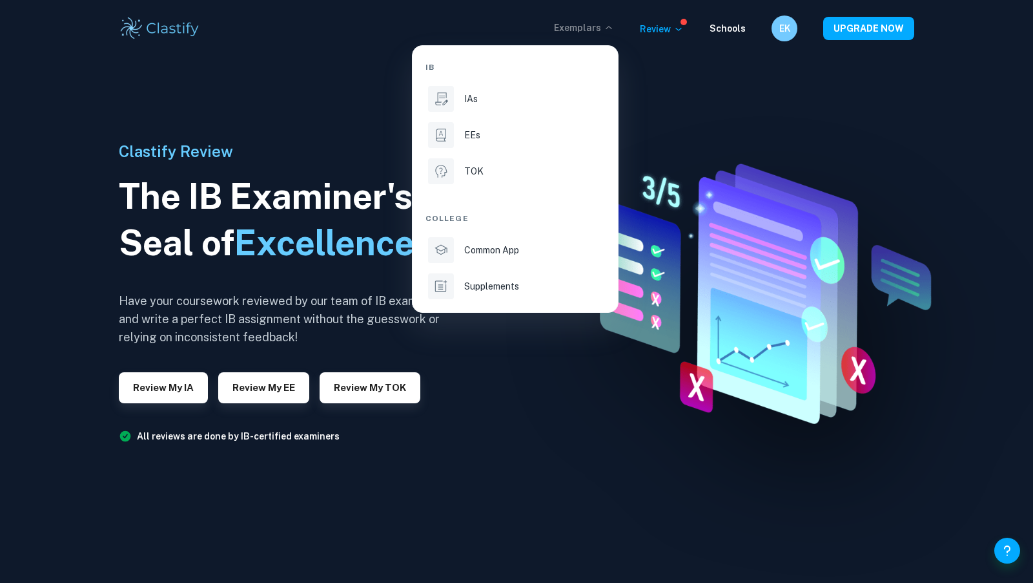
click at [280, 57] on div at bounding box center [516, 291] width 1033 height 583
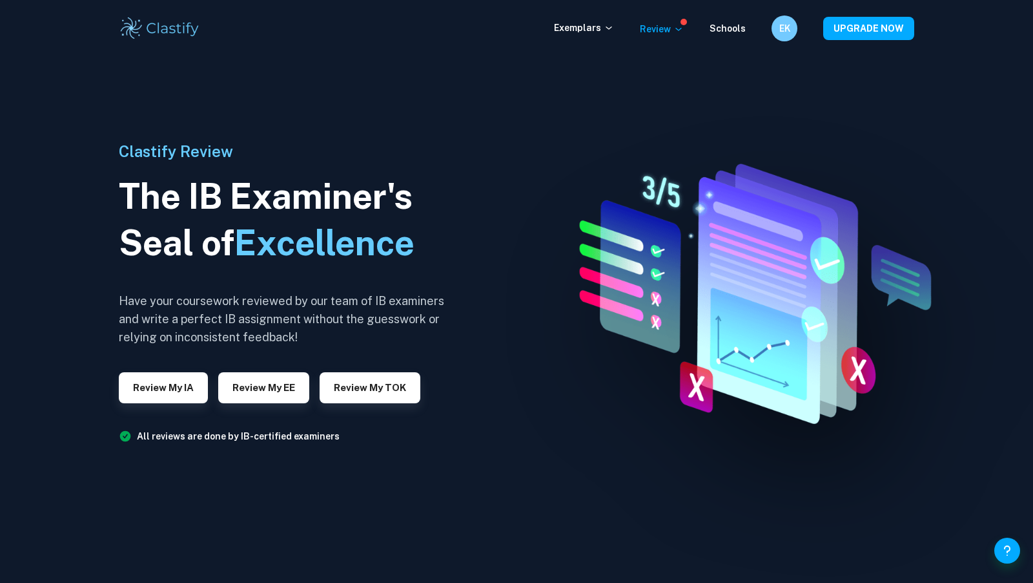
click at [174, 26] on img at bounding box center [160, 29] width 82 height 26
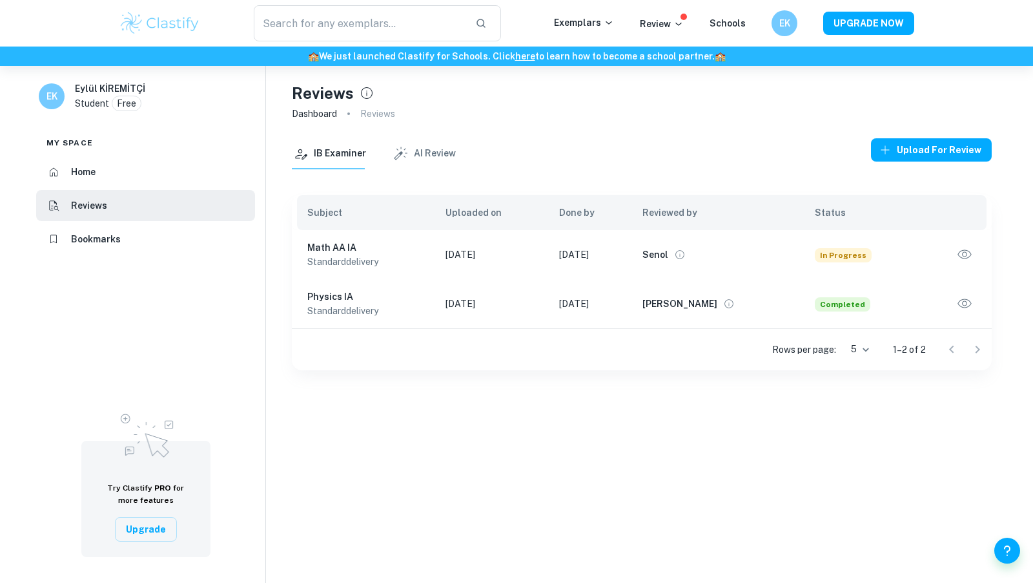
click at [347, 260] on p "standard delivery" at bounding box center [366, 261] width 118 height 14
click at [965, 253] on icon "button" at bounding box center [965, 254] width 17 height 17
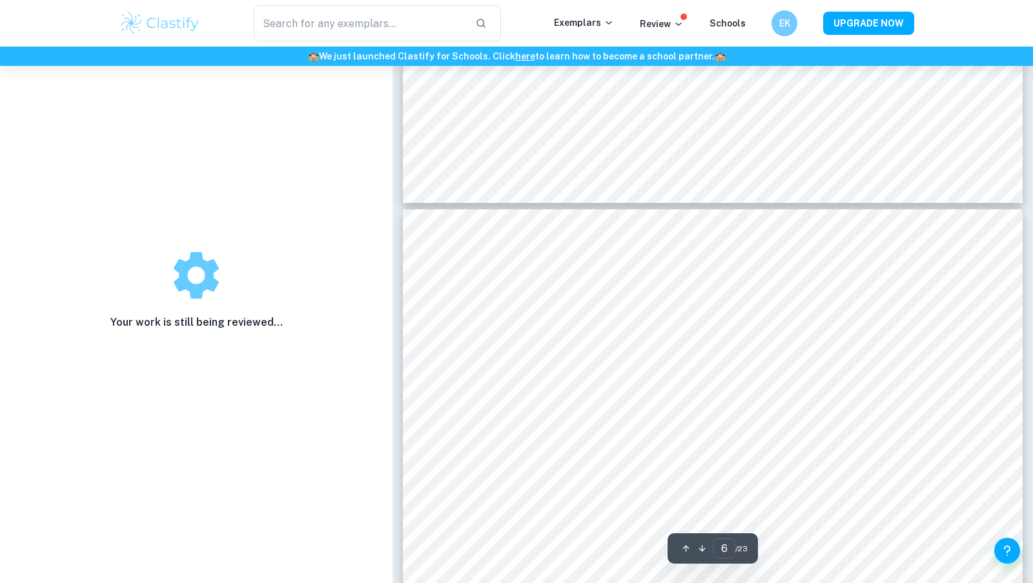
type input "7"
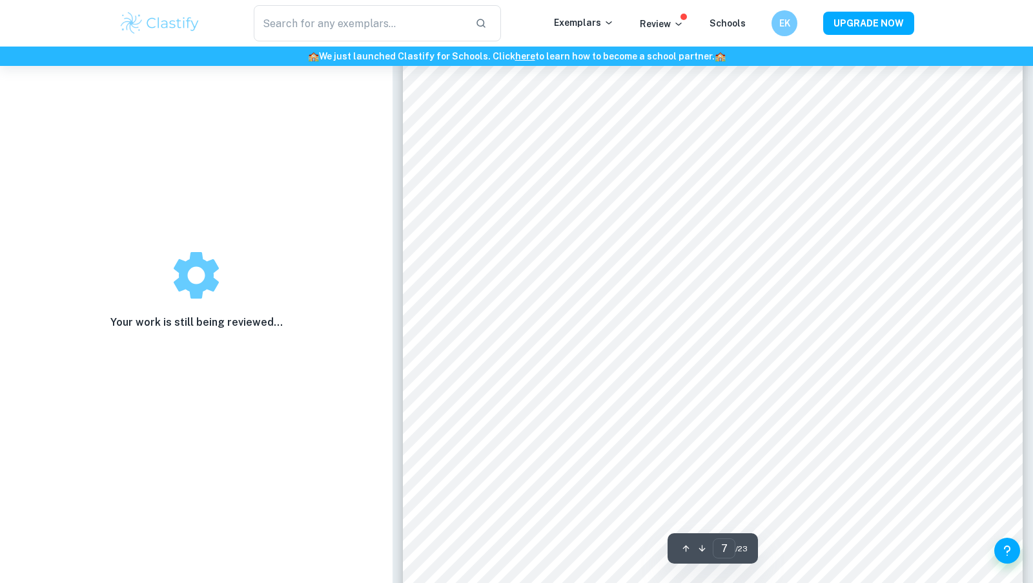
scroll to position [5306, 0]
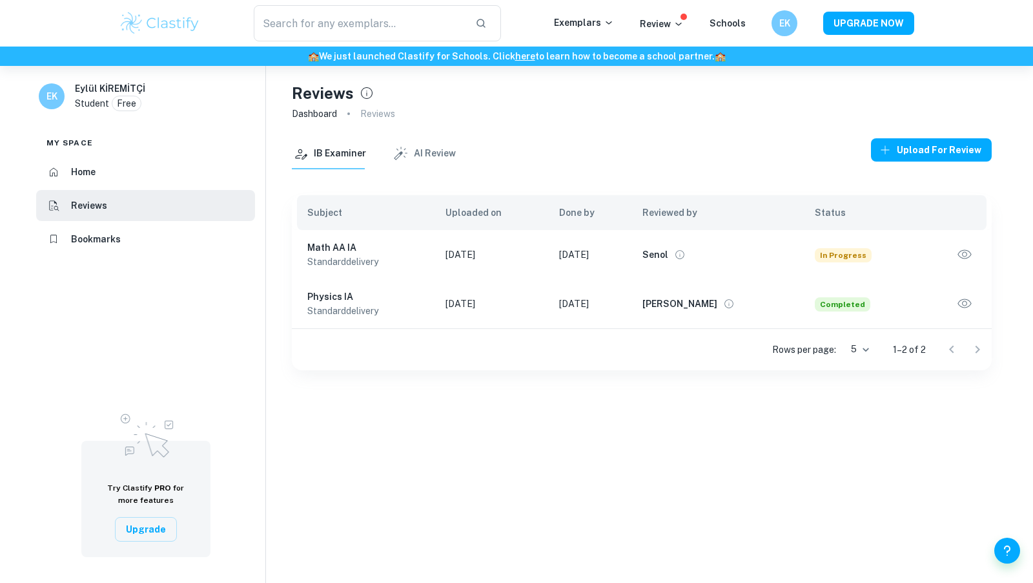
click at [669, 254] on h6 "Senol" at bounding box center [656, 254] width 26 height 14
click at [686, 253] on icon "View full profile" at bounding box center [680, 255] width 12 height 12
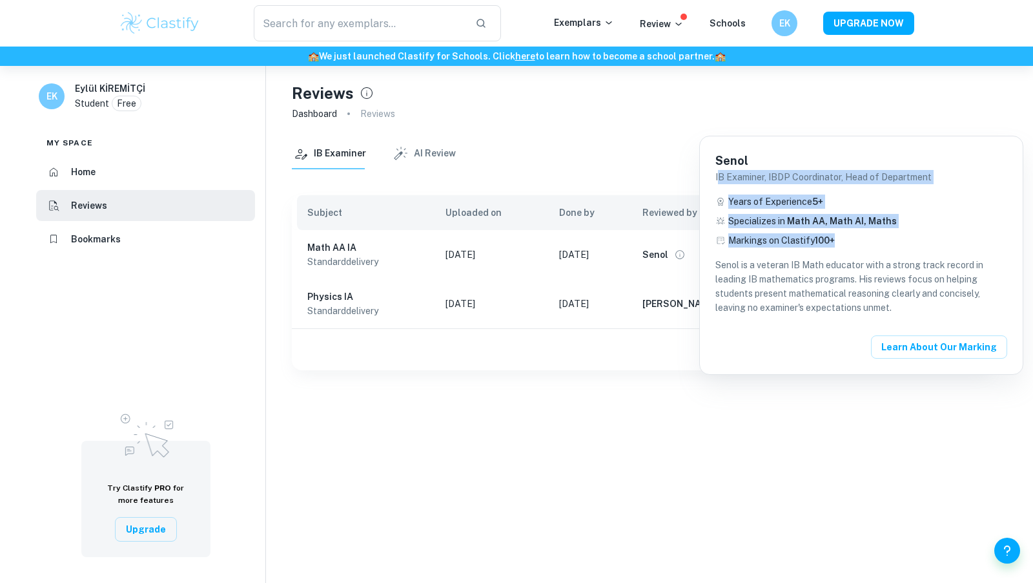
drag, startPoint x: 718, startPoint y: 176, endPoint x: 871, endPoint y: 239, distance: 165.4
click at [871, 239] on div "Senol IB Examiner, IBDP Coordinator, Head of Department Years of Experience 5 +…" at bounding box center [862, 233] width 292 height 163
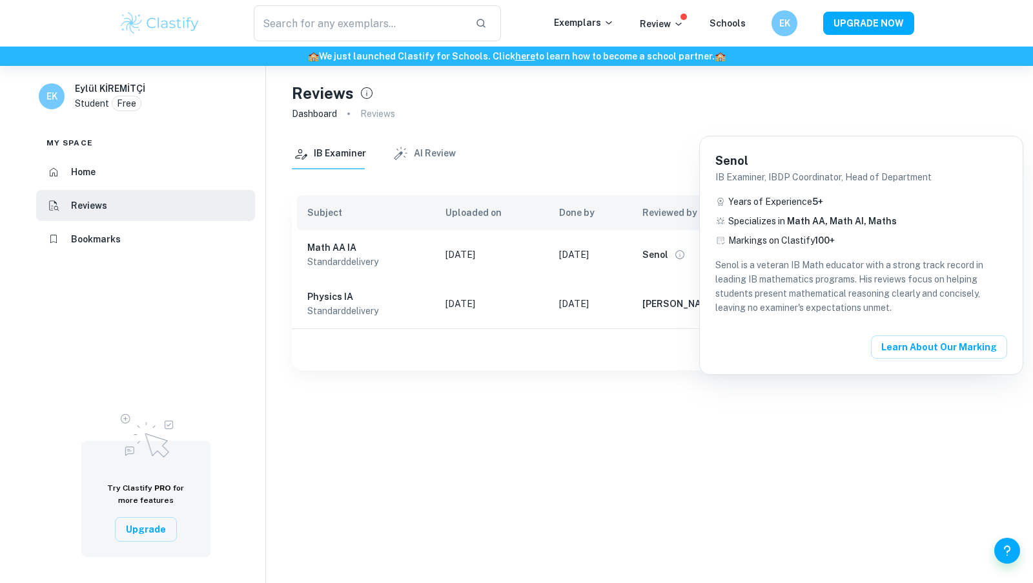
click at [858, 271] on p "Senol is a veteran IB Math educator with a strong track record in leading IB ma…" at bounding box center [862, 286] width 292 height 57
click at [594, 130] on div at bounding box center [516, 291] width 1033 height 583
